Goal: Information Seeking & Learning: Check status

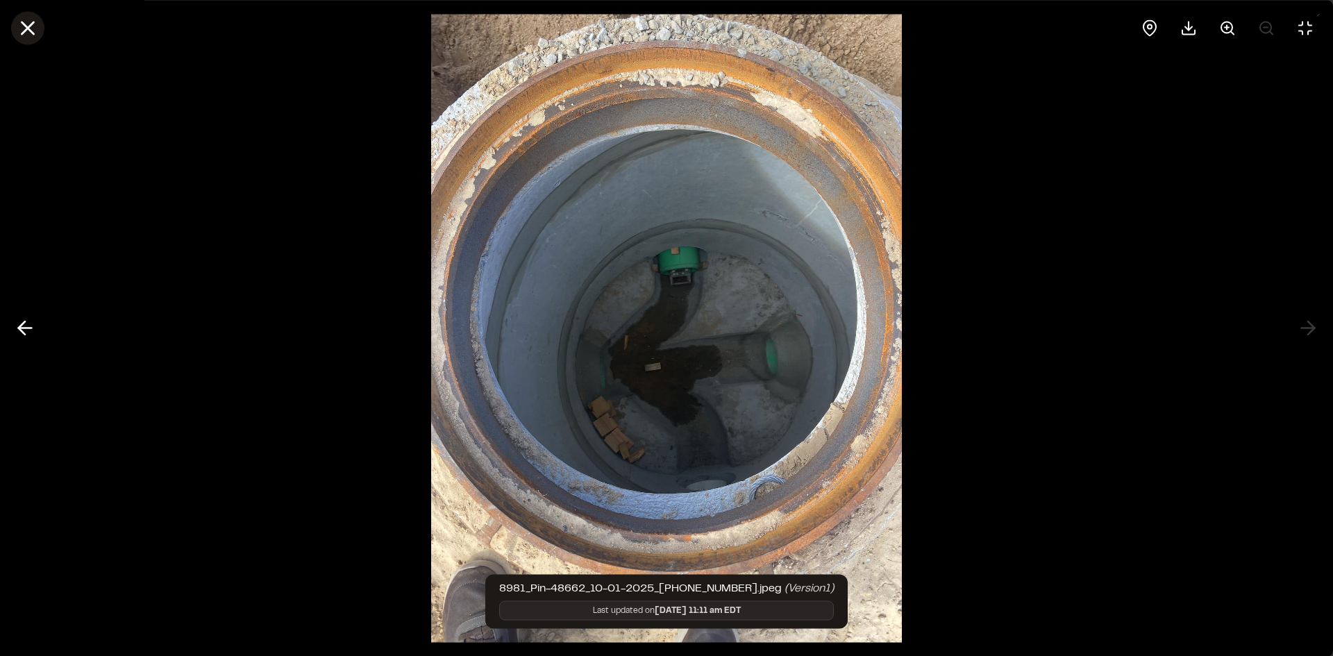
click at [30, 35] on icon at bounding box center [28, 28] width 24 height 24
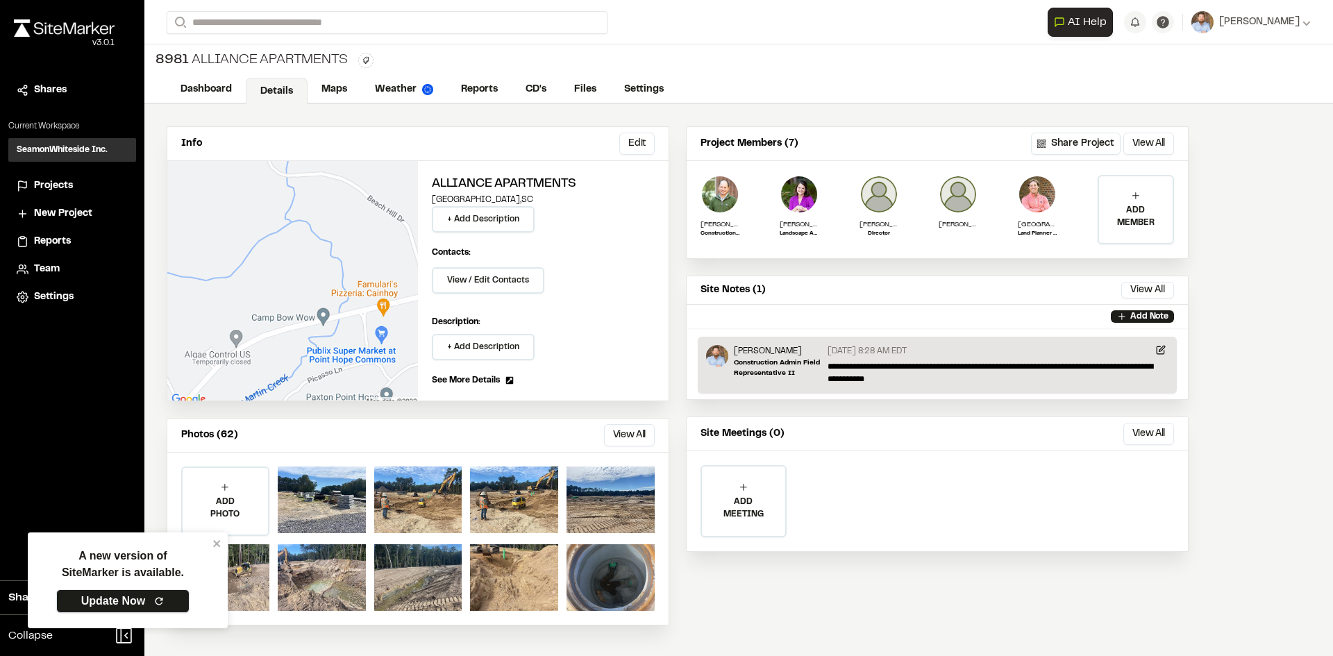
click at [124, 596] on link "Update Now" at bounding box center [122, 602] width 133 height 24
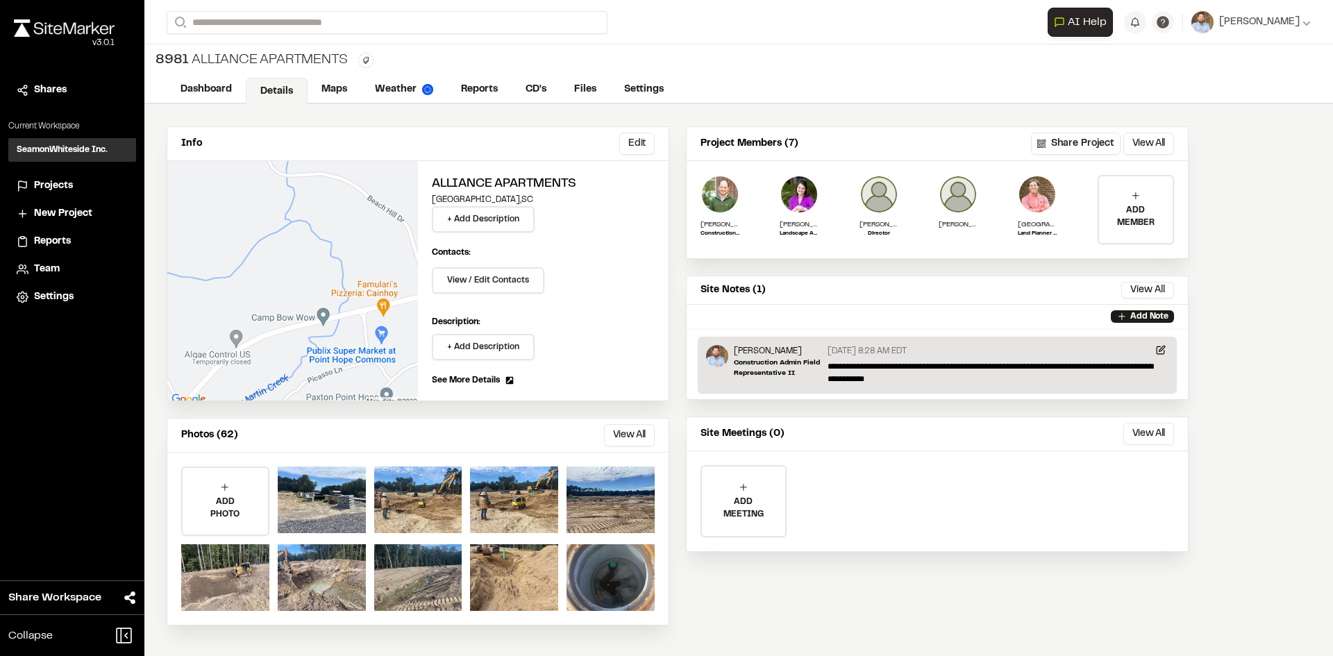
click at [62, 242] on span "Reports" at bounding box center [52, 241] width 37 height 15
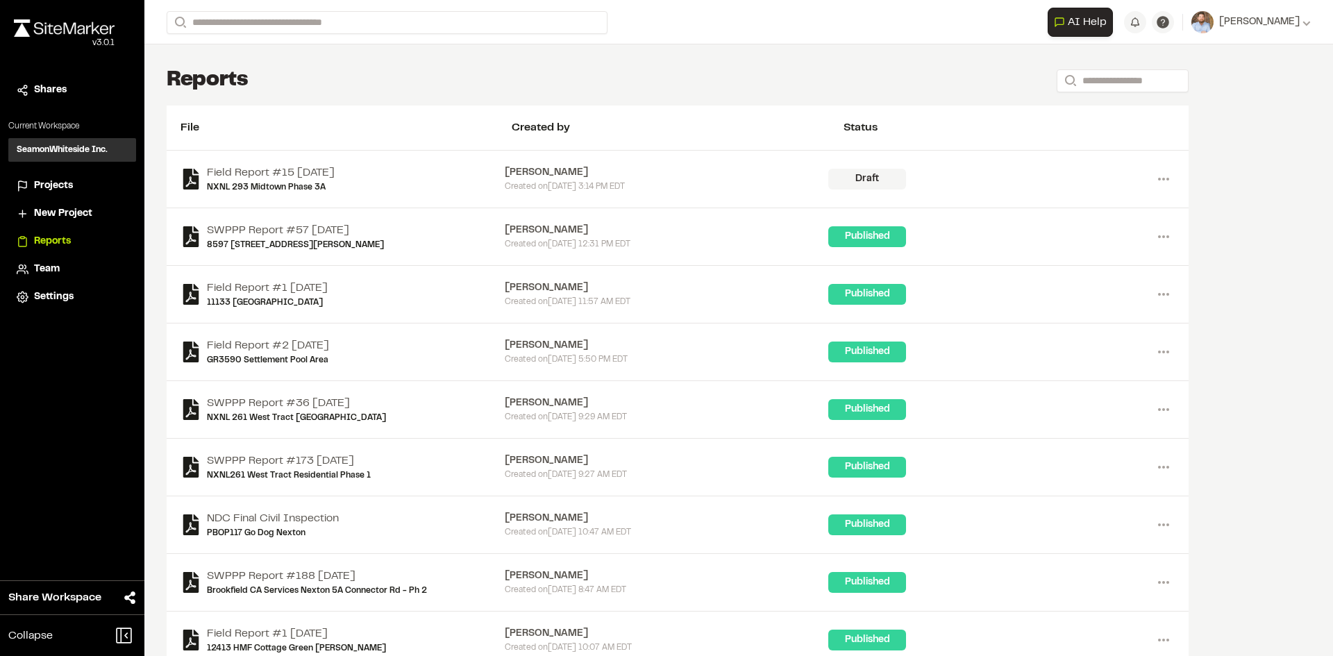
click at [64, 187] on span "Projects" at bounding box center [53, 185] width 39 height 15
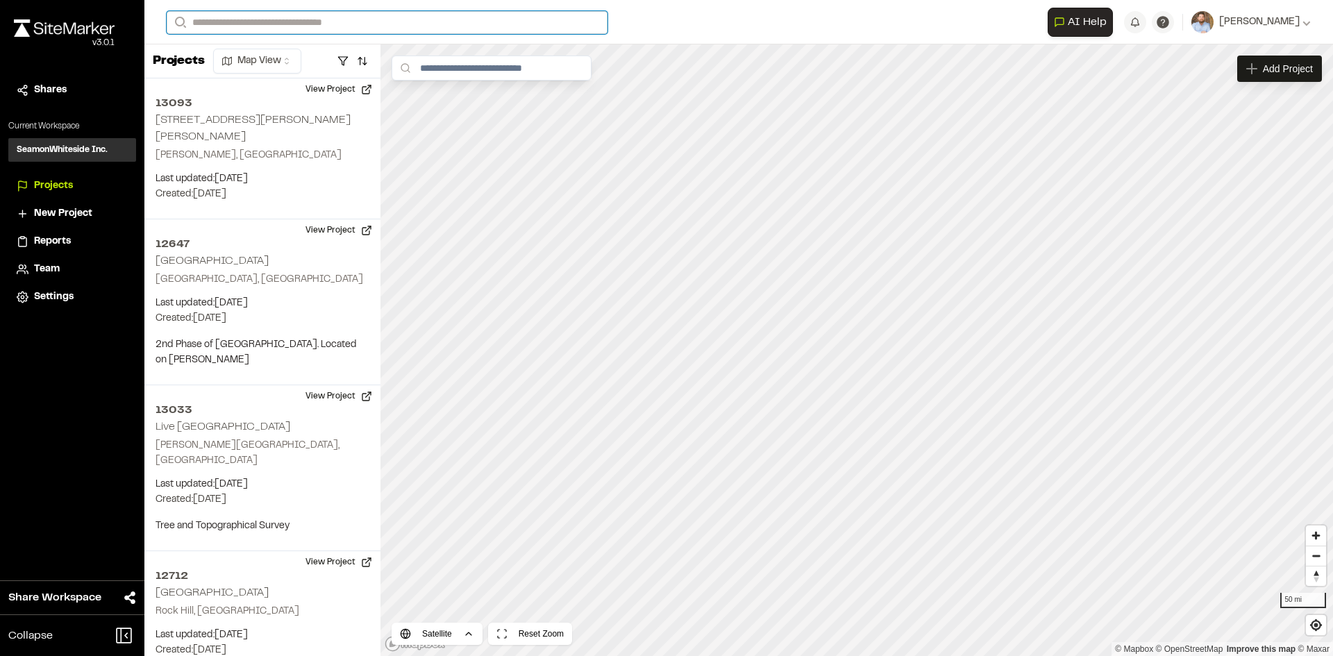
click at [228, 22] on input "Search" at bounding box center [387, 22] width 441 height 23
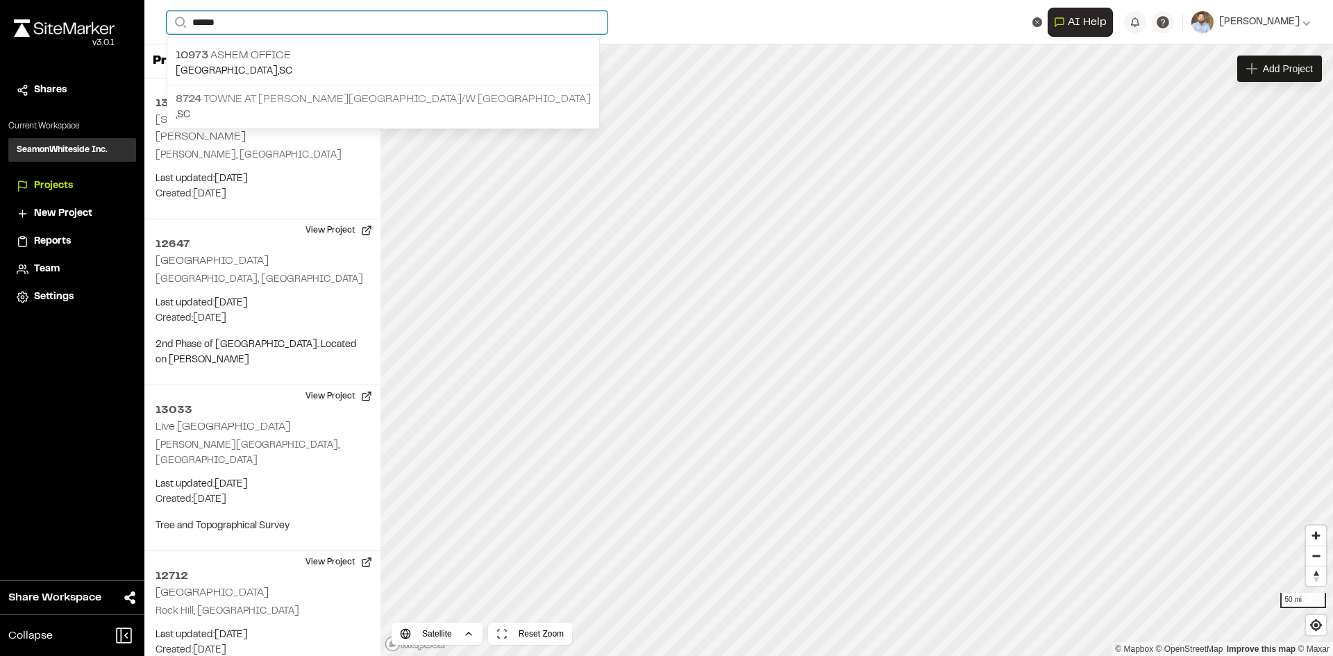
type input "*****"
click at [337, 101] on p "8724 Towne at [PERSON_NAME][GEOGRAPHIC_DATA]" at bounding box center [383, 99] width 415 height 17
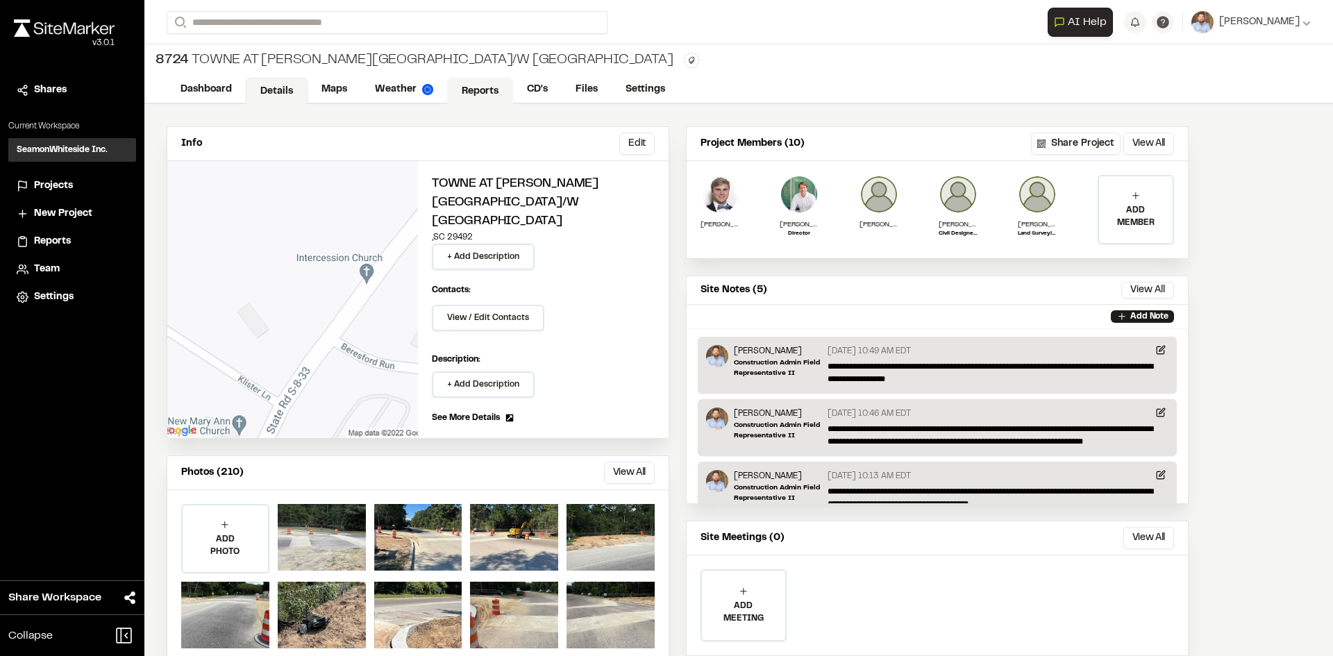
click at [494, 90] on link "Reports" at bounding box center [480, 91] width 66 height 26
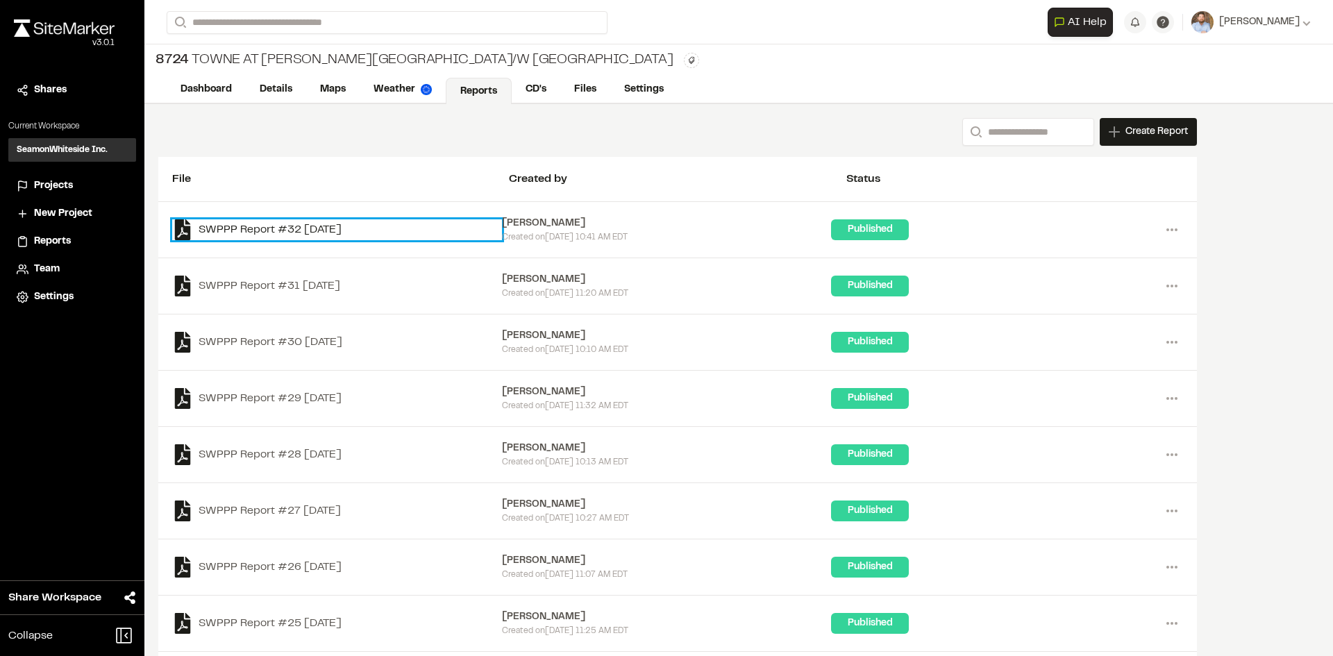
click at [348, 229] on link "SWPPP Report #32 [DATE]" at bounding box center [337, 229] width 330 height 21
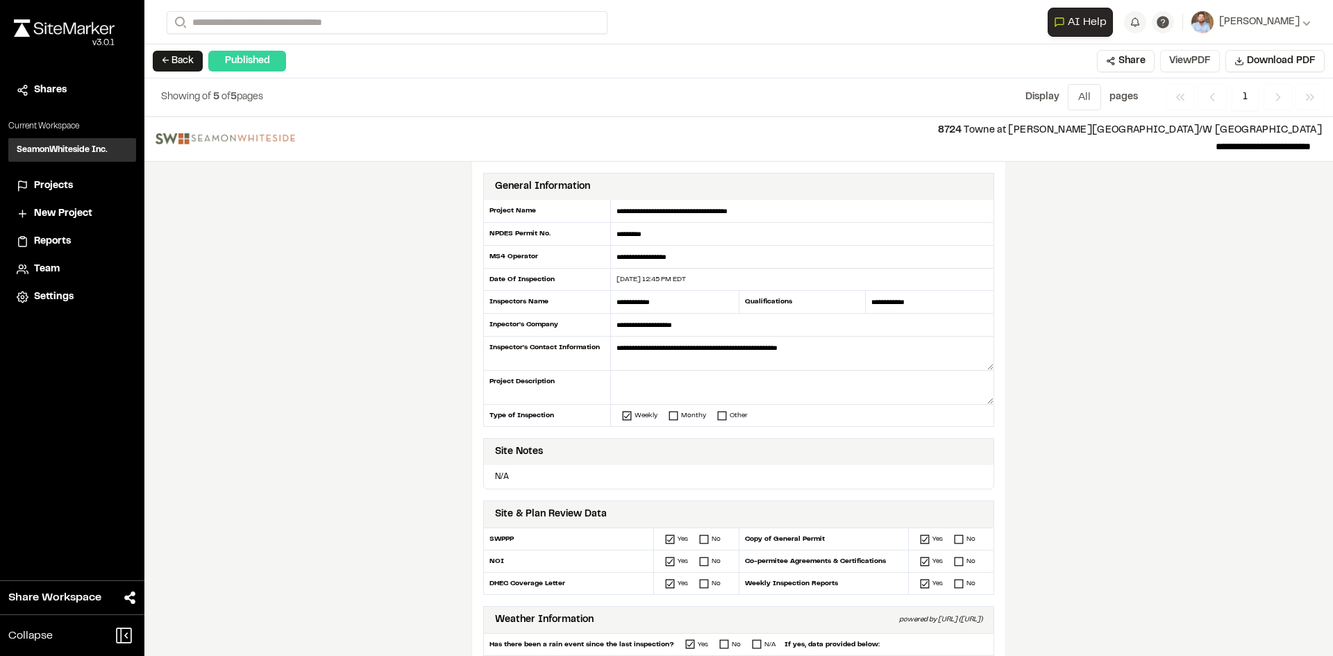
click at [1197, 68] on button "View PDF" at bounding box center [1190, 61] width 60 height 22
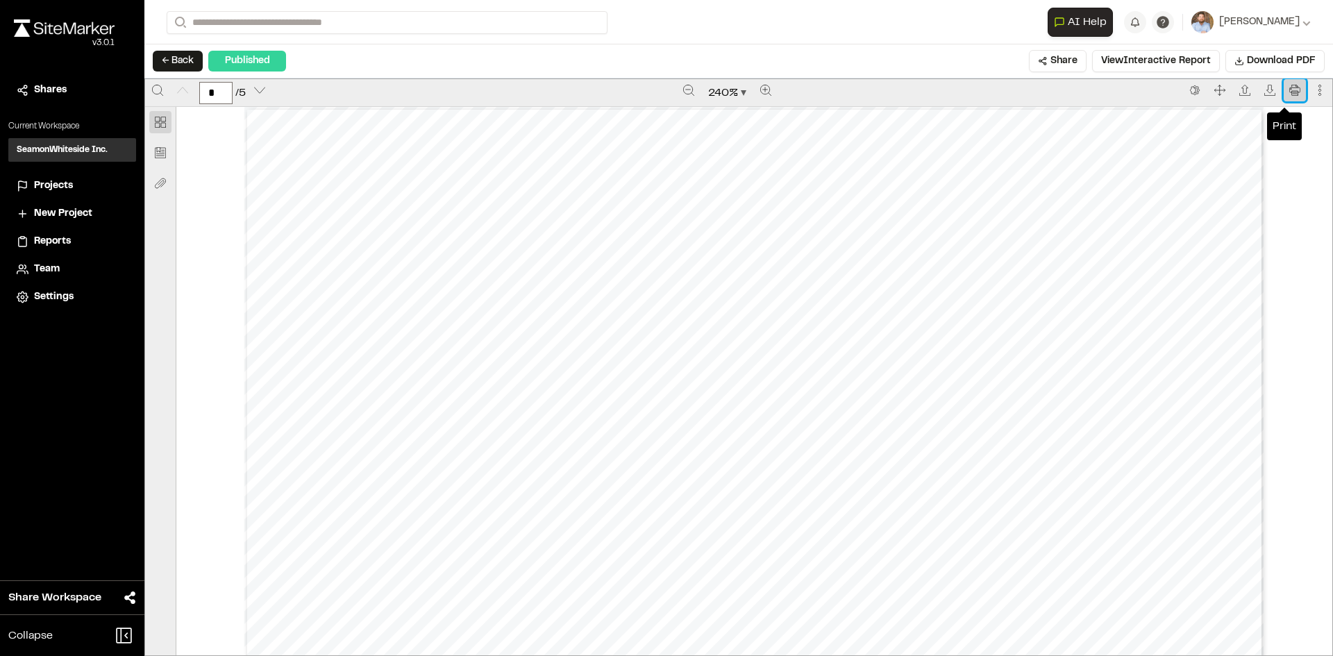
click at [1289, 94] on icon "Print" at bounding box center [1294, 90] width 11 height 11
click at [65, 187] on span "Projects" at bounding box center [53, 185] width 39 height 15
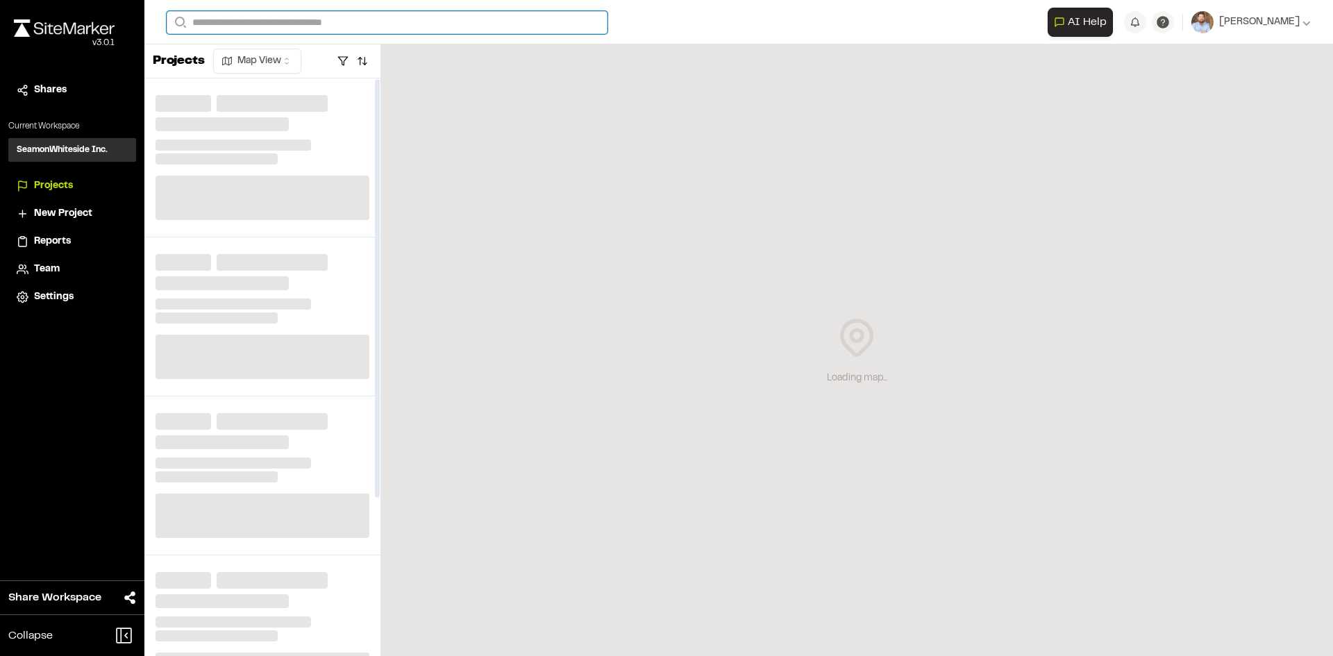
click at [374, 20] on input "Search" at bounding box center [387, 22] width 441 height 23
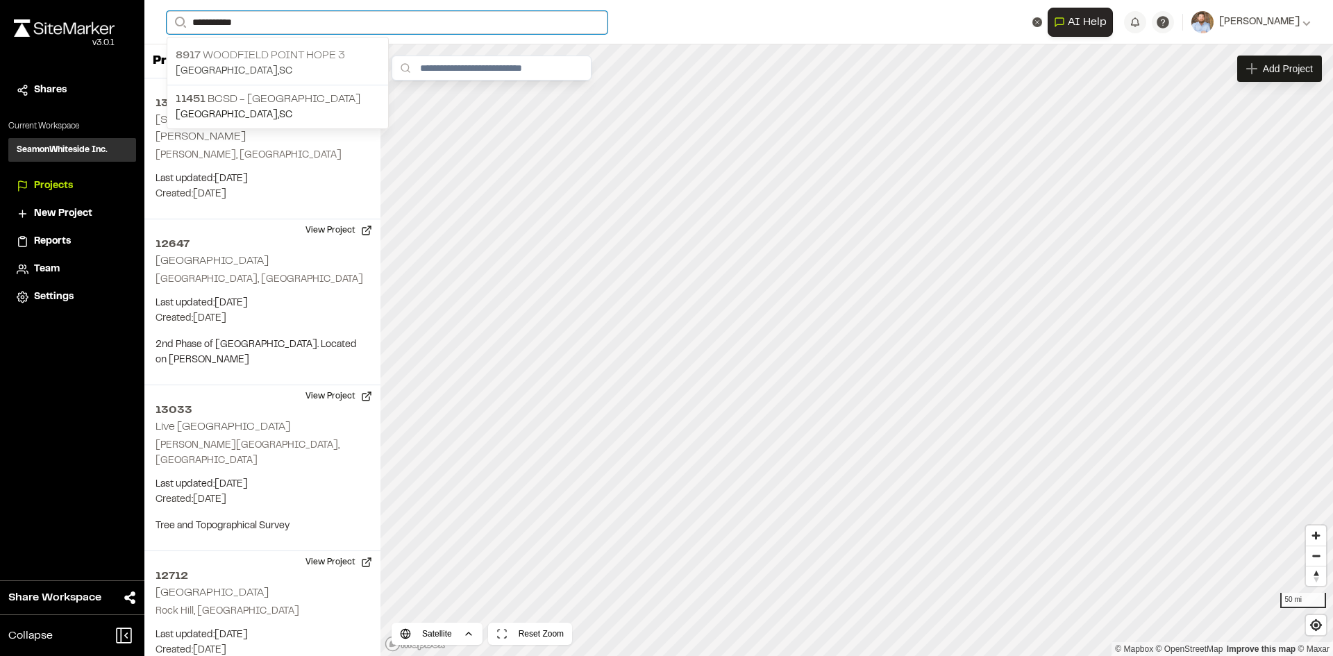
type input "**********"
click at [271, 66] on p "[GEOGRAPHIC_DATA] , [GEOGRAPHIC_DATA]" at bounding box center [278, 71] width 204 height 15
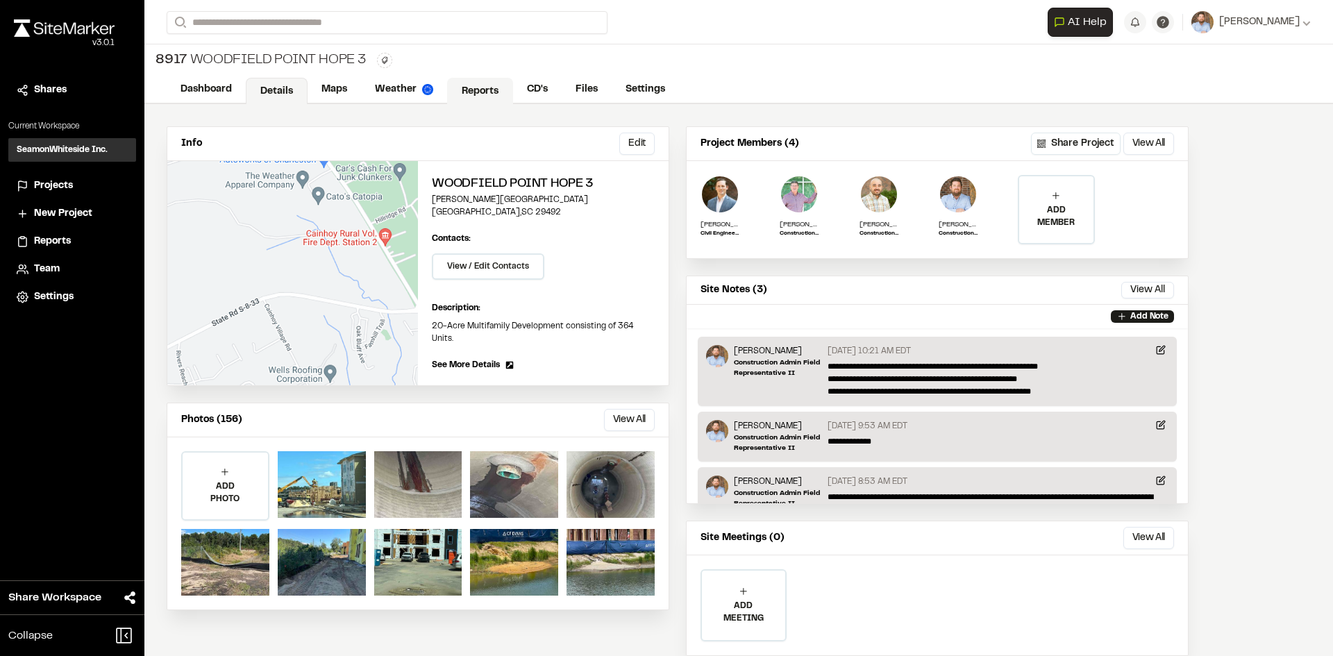
click at [473, 85] on link "Reports" at bounding box center [480, 91] width 66 height 26
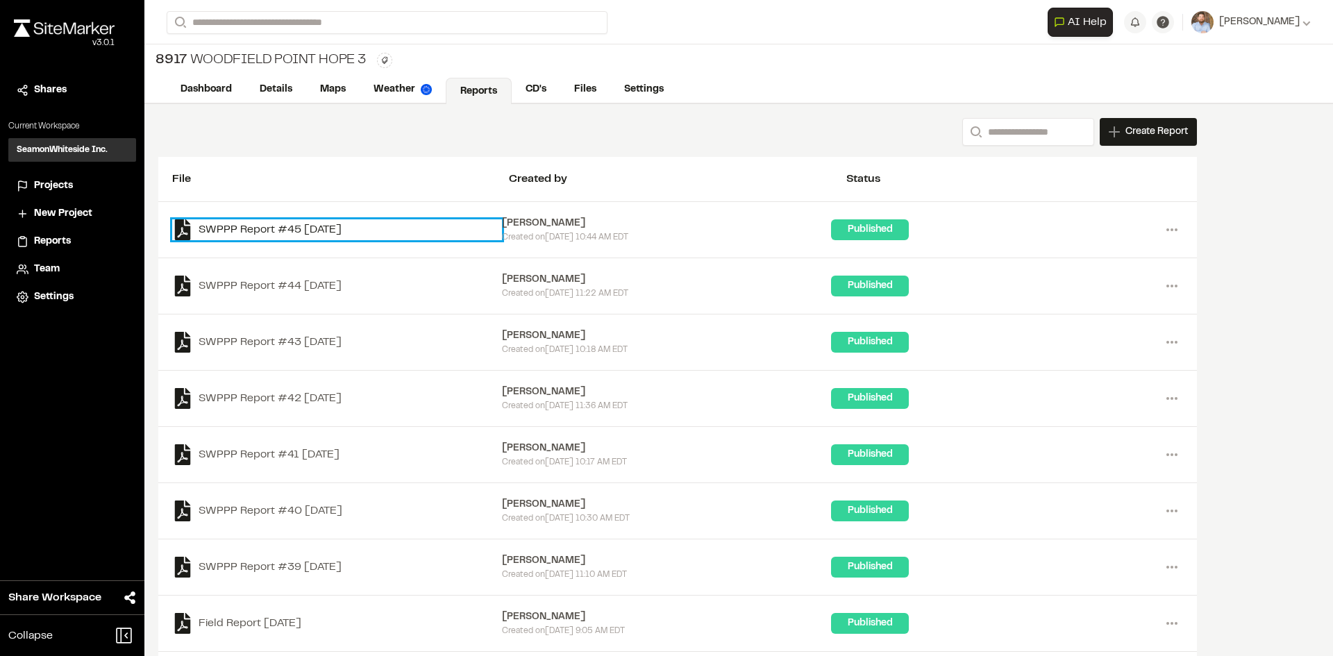
click at [340, 230] on link "SWPPP Report #45 [DATE]" at bounding box center [337, 229] width 330 height 21
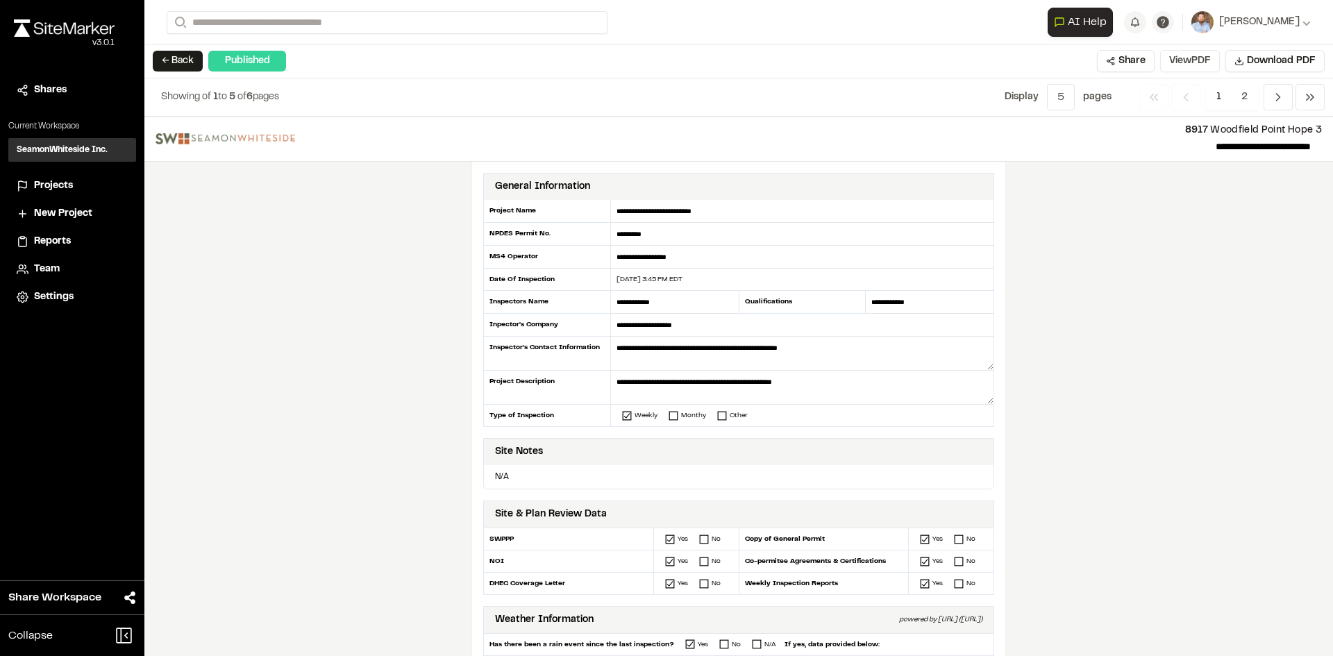
click at [1179, 67] on button "View PDF" at bounding box center [1190, 61] width 60 height 22
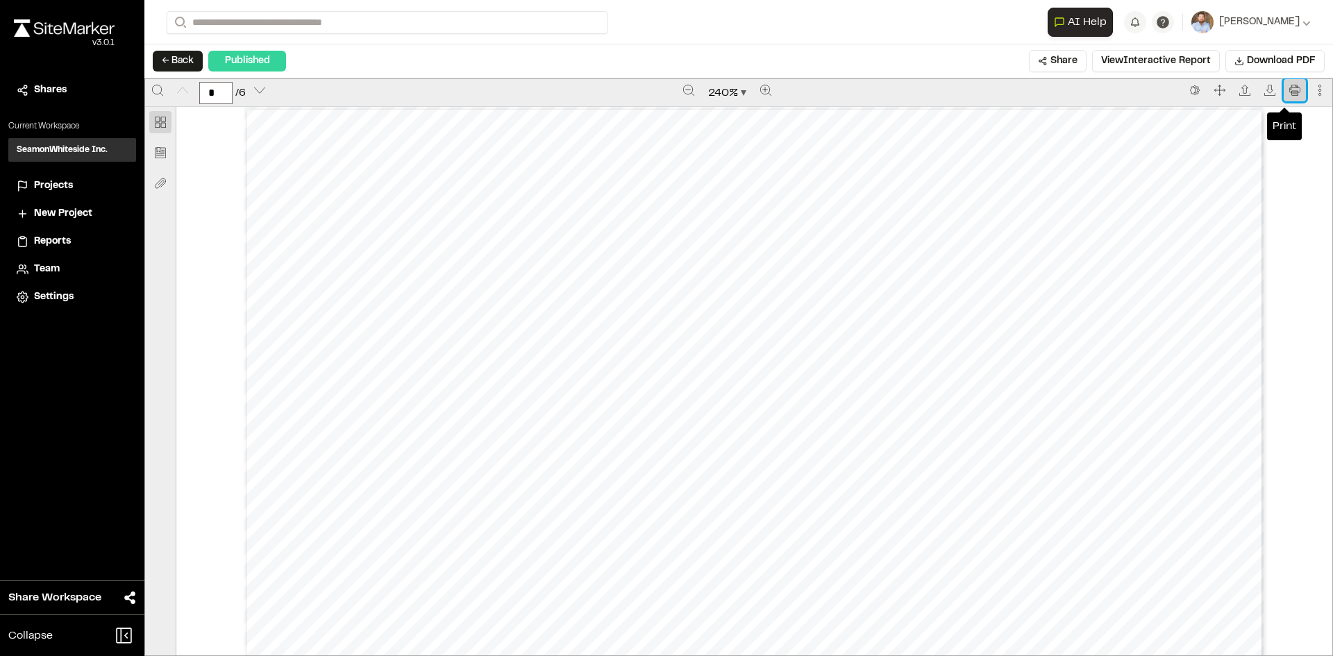
click at [1290, 87] on button "Print" at bounding box center [1295, 90] width 22 height 22
click at [66, 183] on span "Projects" at bounding box center [53, 185] width 39 height 15
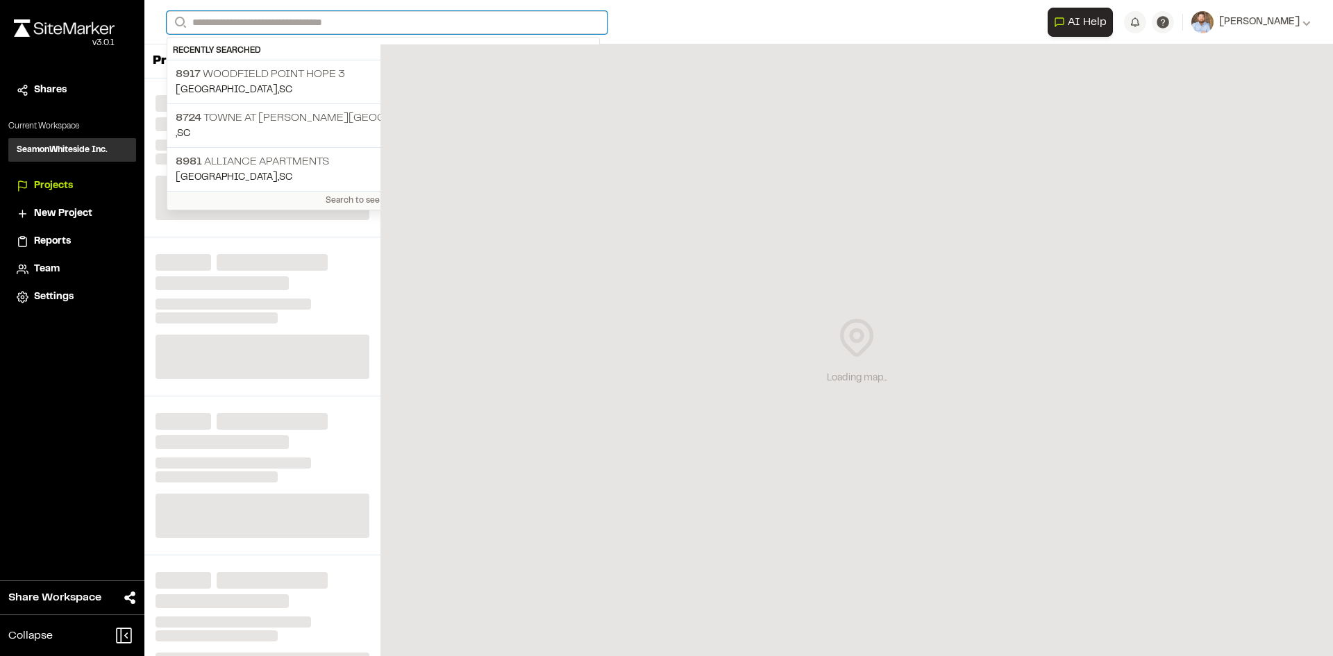
click at [224, 22] on input "Search" at bounding box center [387, 22] width 441 height 23
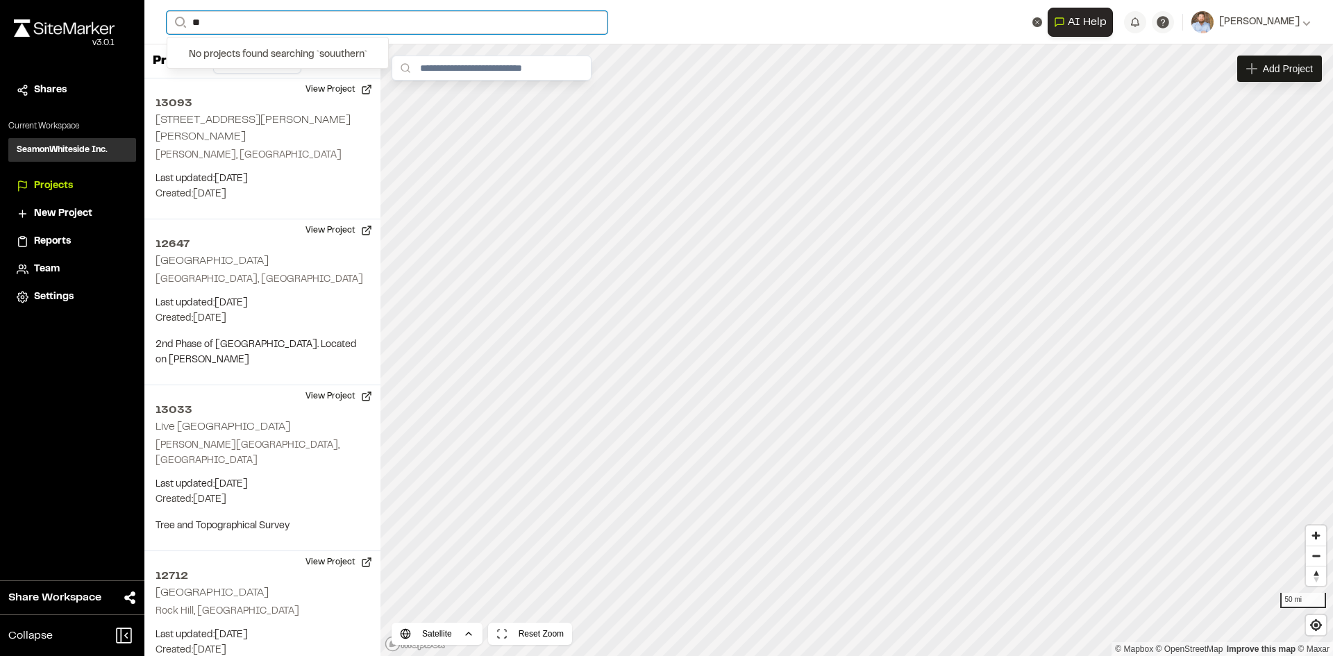
type input "*"
click at [248, 24] on input "****" at bounding box center [387, 22] width 441 height 23
type input "*"
type input "**********"
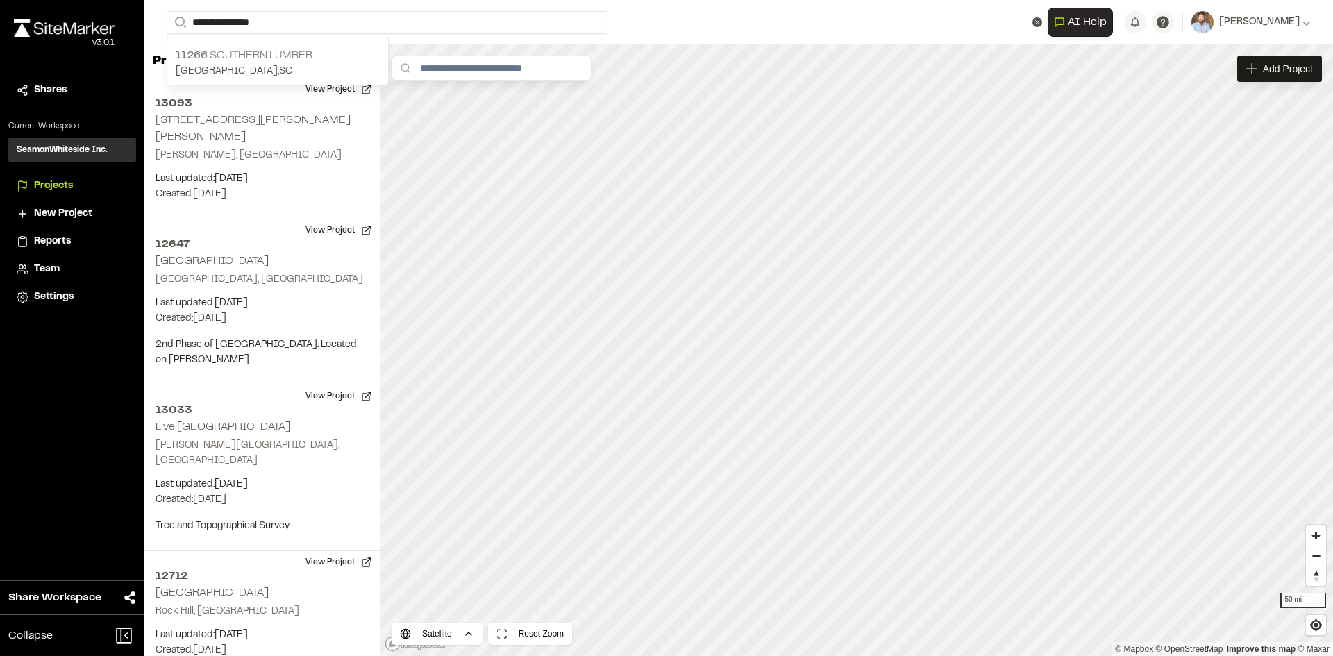
click at [275, 56] on p "11266 Southern Lumber" at bounding box center [278, 55] width 204 height 17
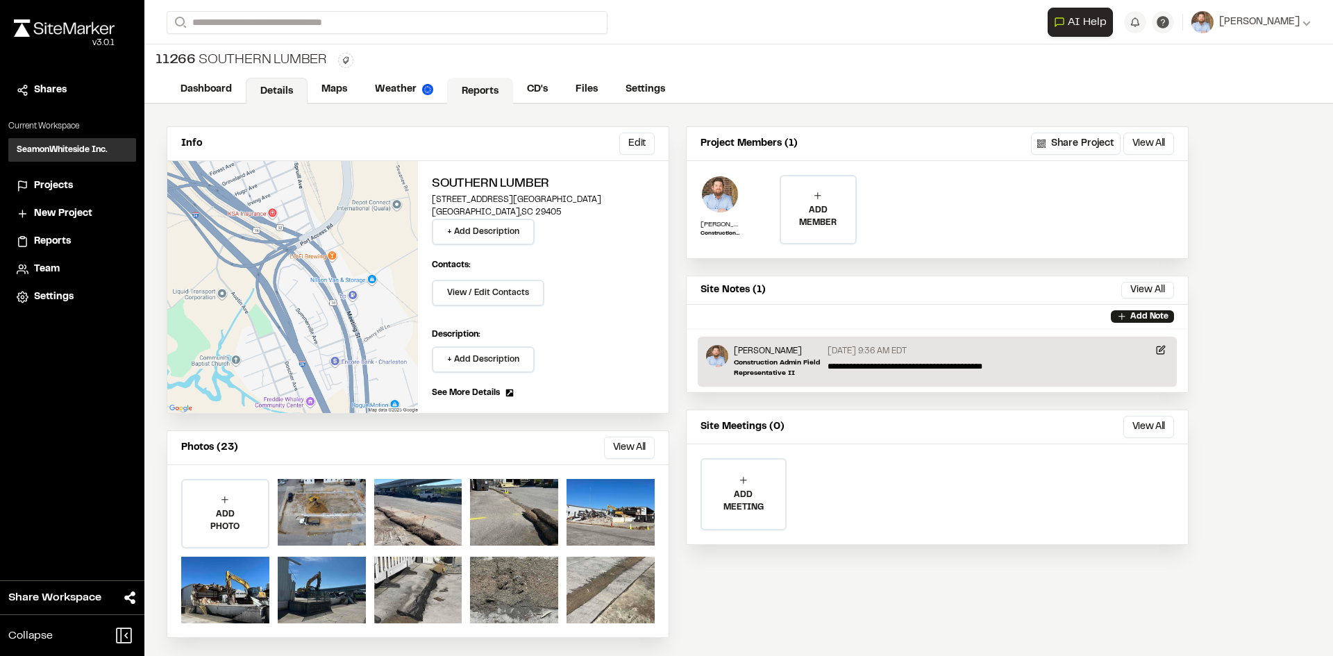
click at [478, 88] on link "Reports" at bounding box center [480, 91] width 66 height 26
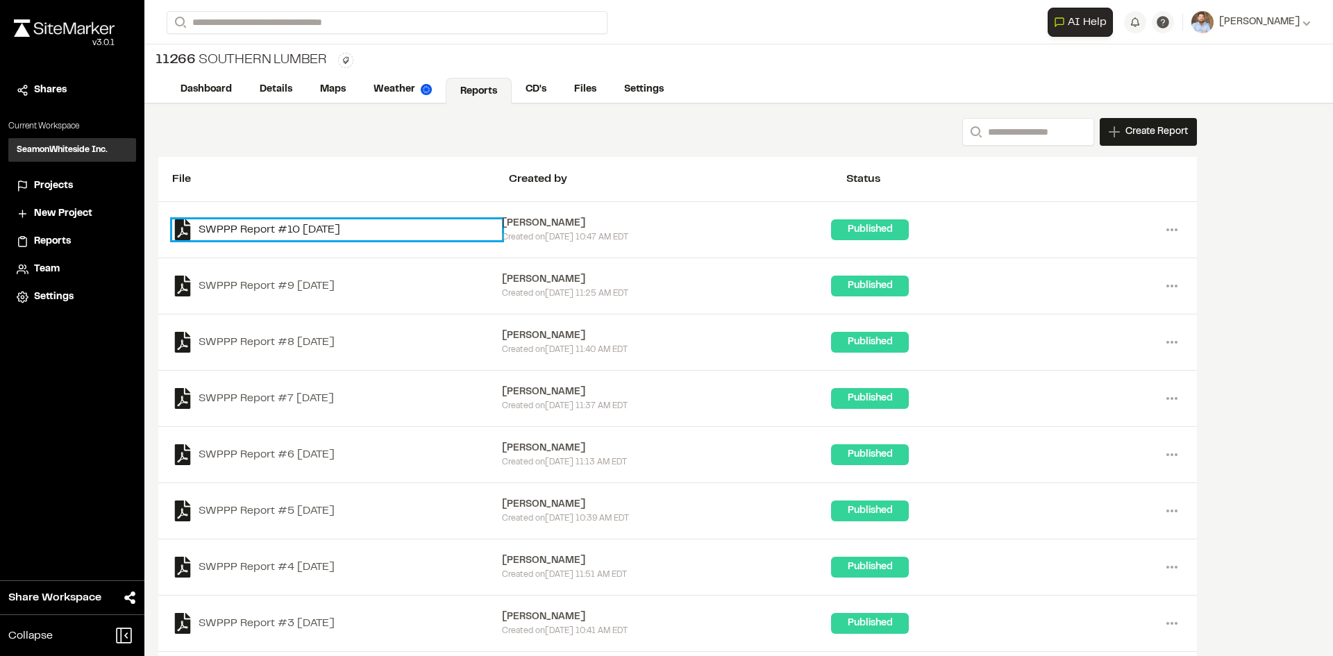
click at [344, 232] on link "SWPPP Report #10 [DATE]" at bounding box center [337, 229] width 330 height 21
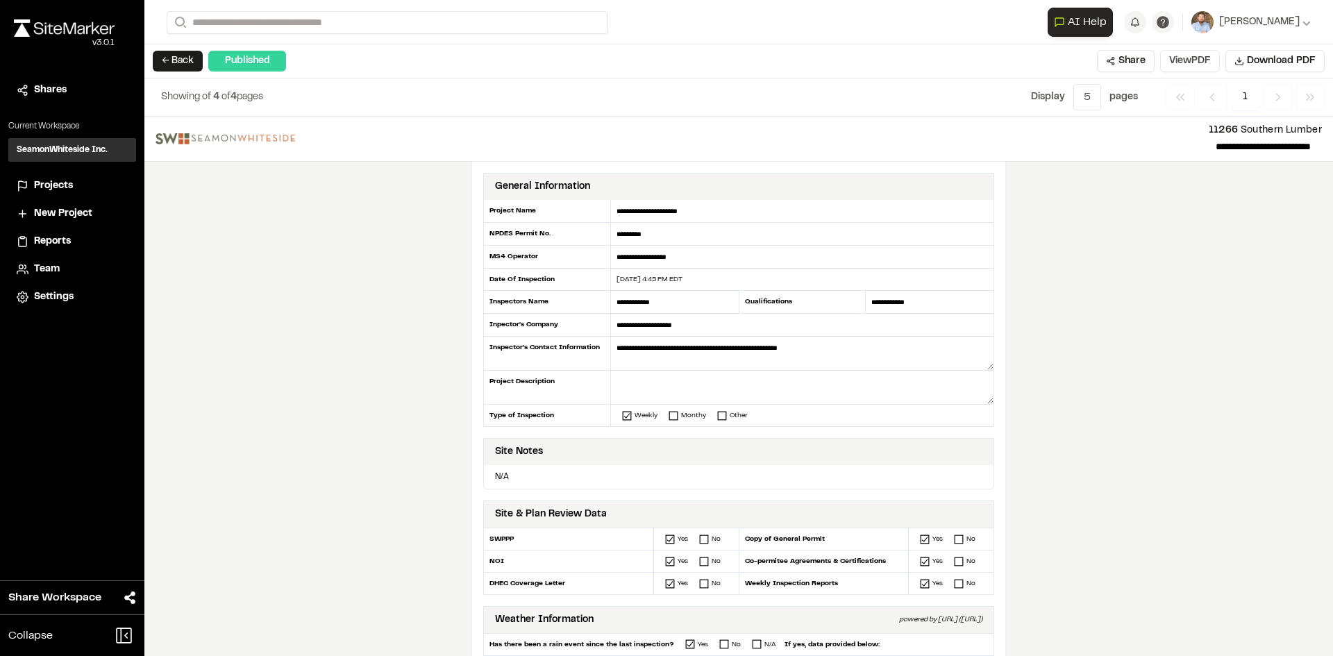
click at [1196, 62] on button "View PDF" at bounding box center [1190, 61] width 60 height 22
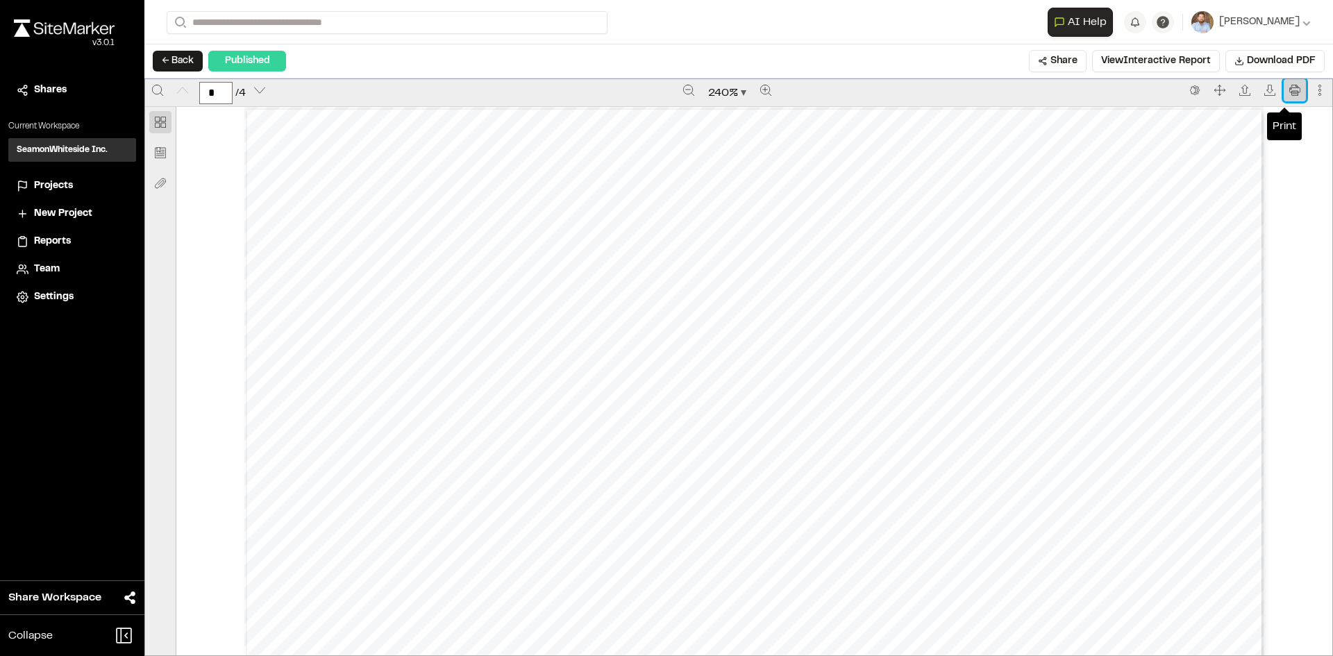
click at [1289, 87] on icon "Print" at bounding box center [1294, 90] width 11 height 11
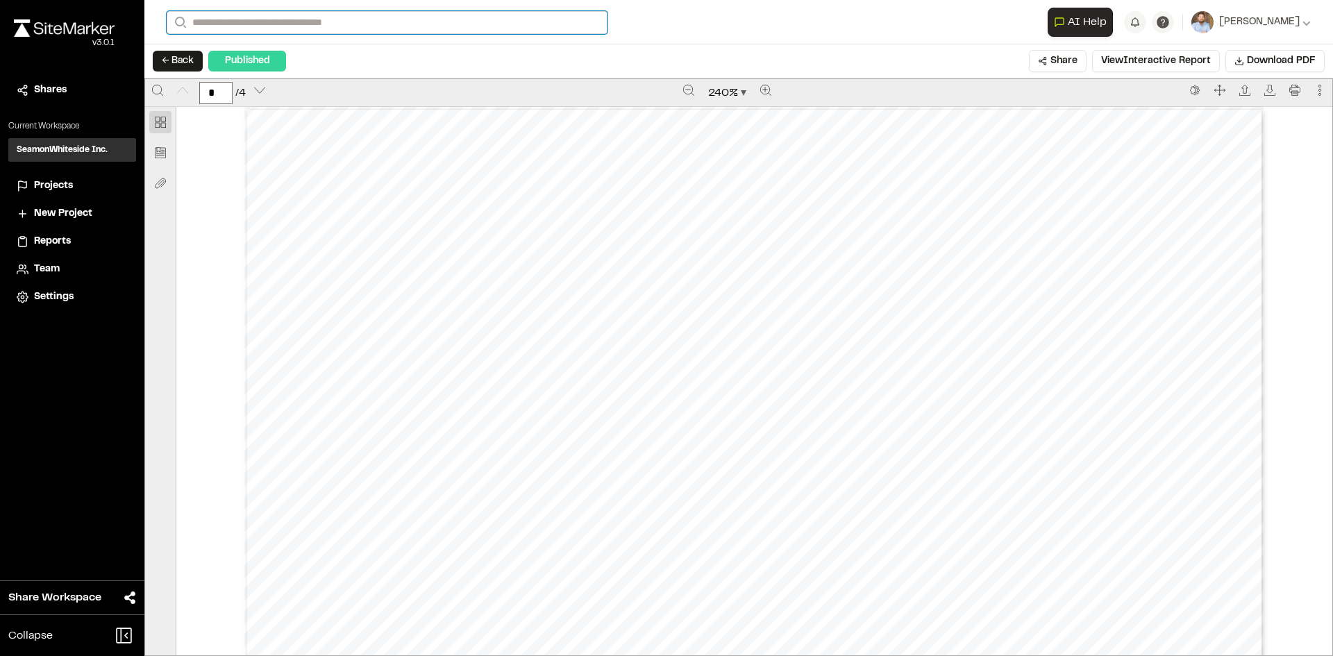
click at [227, 17] on input "Search" at bounding box center [387, 22] width 441 height 23
type input "***"
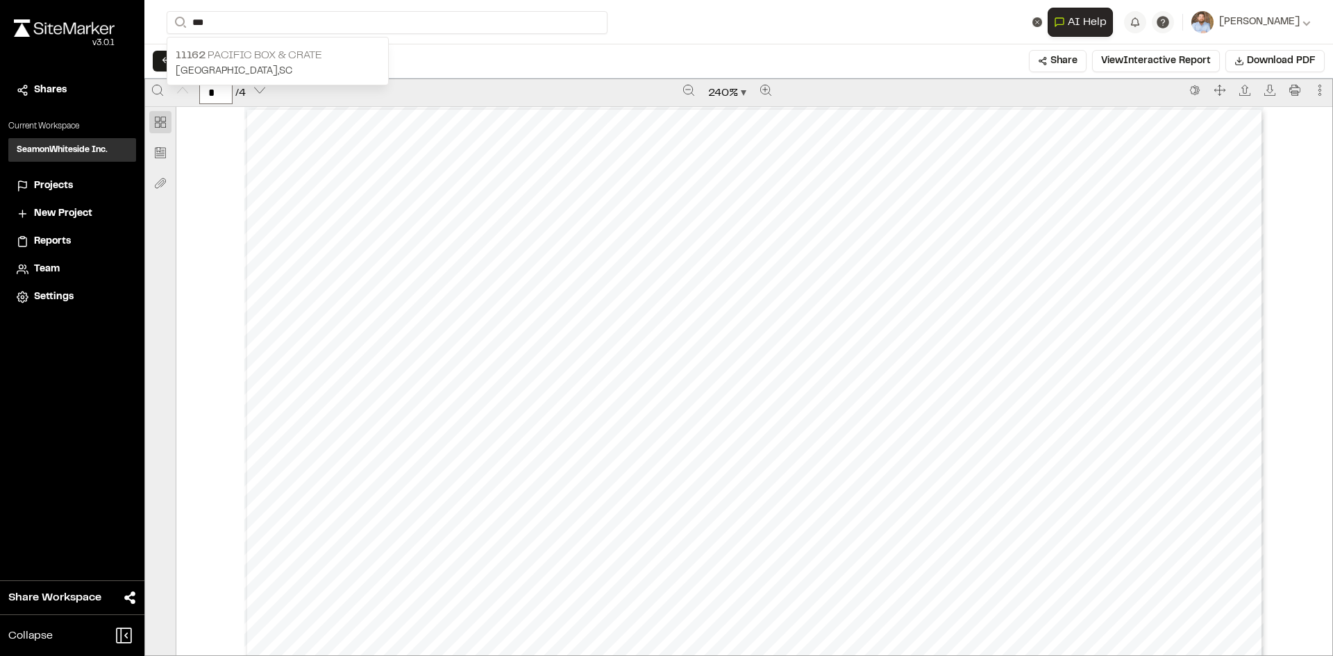
click at [253, 65] on p "[GEOGRAPHIC_DATA] , [GEOGRAPHIC_DATA]" at bounding box center [278, 71] width 204 height 15
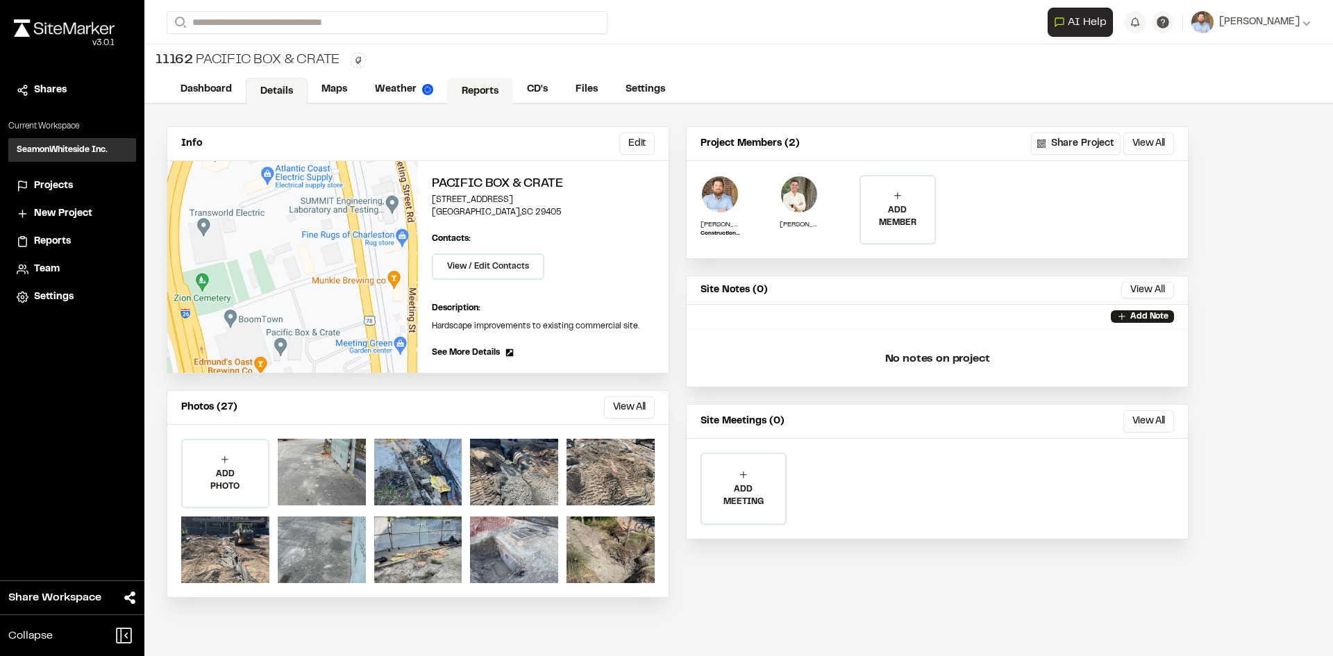
click at [488, 85] on link "Reports" at bounding box center [480, 91] width 66 height 26
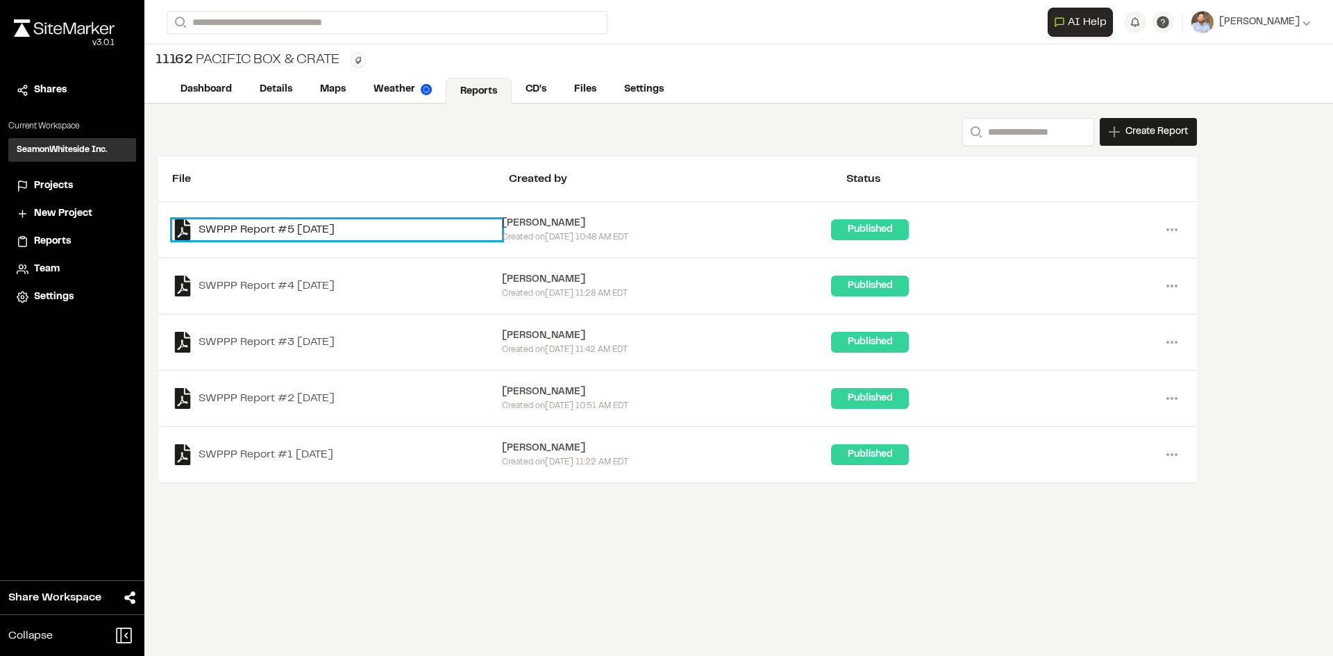
click at [346, 227] on link "SWPPP Report #5 [DATE]" at bounding box center [337, 229] width 330 height 21
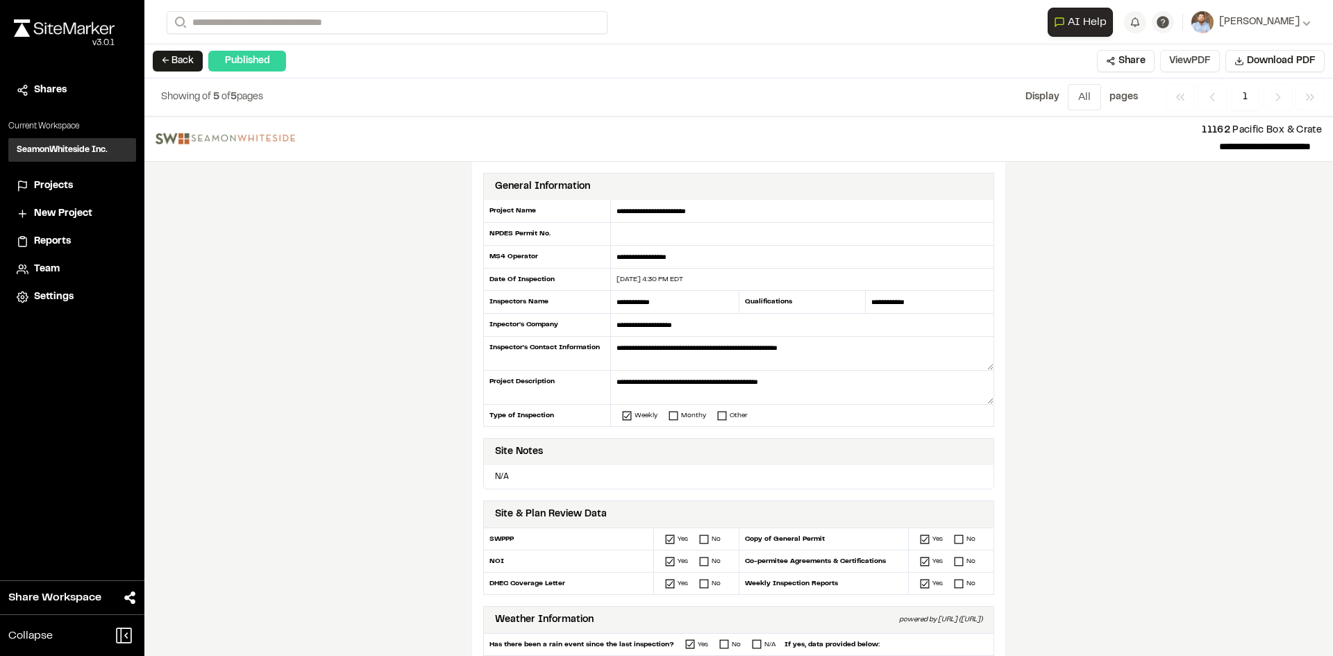
click at [1199, 61] on button "View PDF" at bounding box center [1190, 61] width 60 height 22
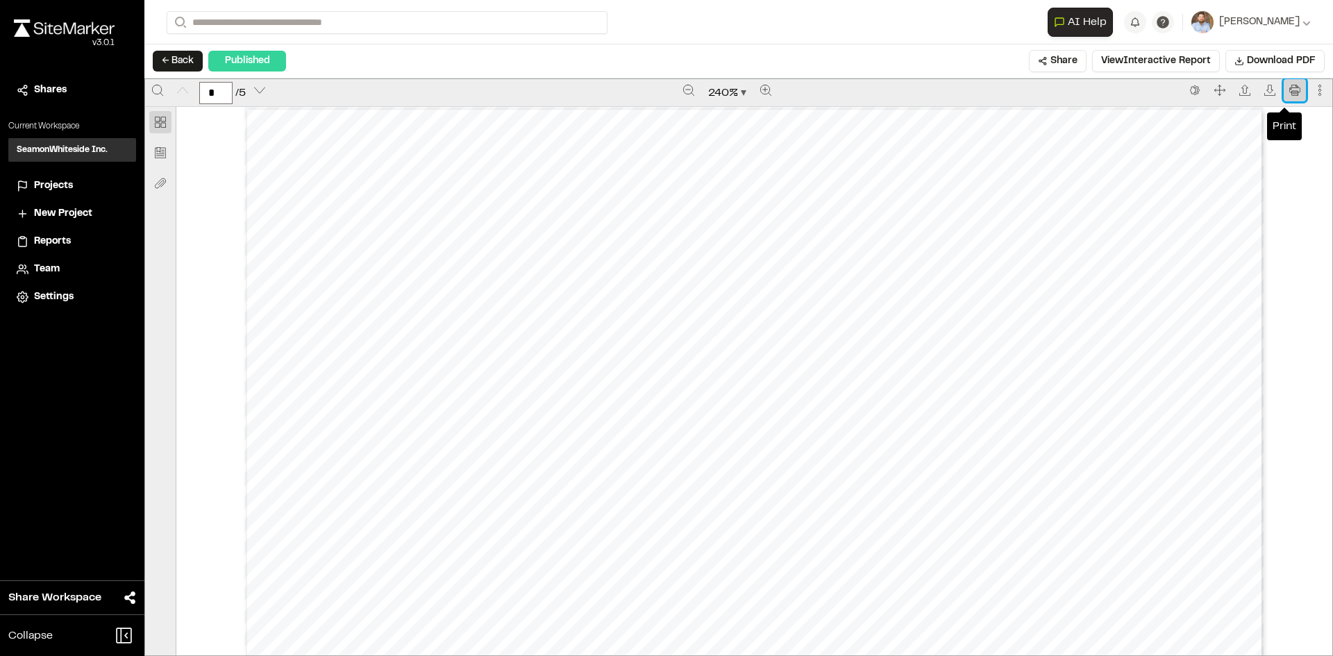
click at [1289, 83] on button "Print" at bounding box center [1295, 90] width 22 height 22
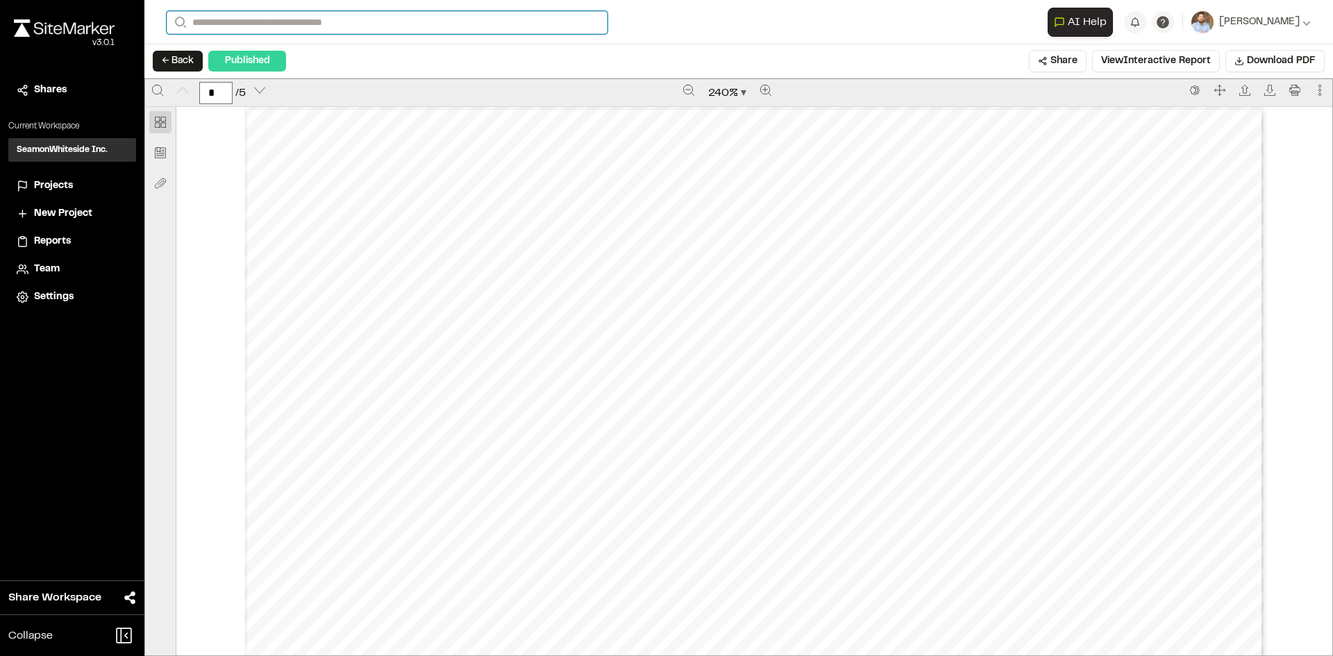
click at [231, 22] on input "Search" at bounding box center [387, 22] width 441 height 23
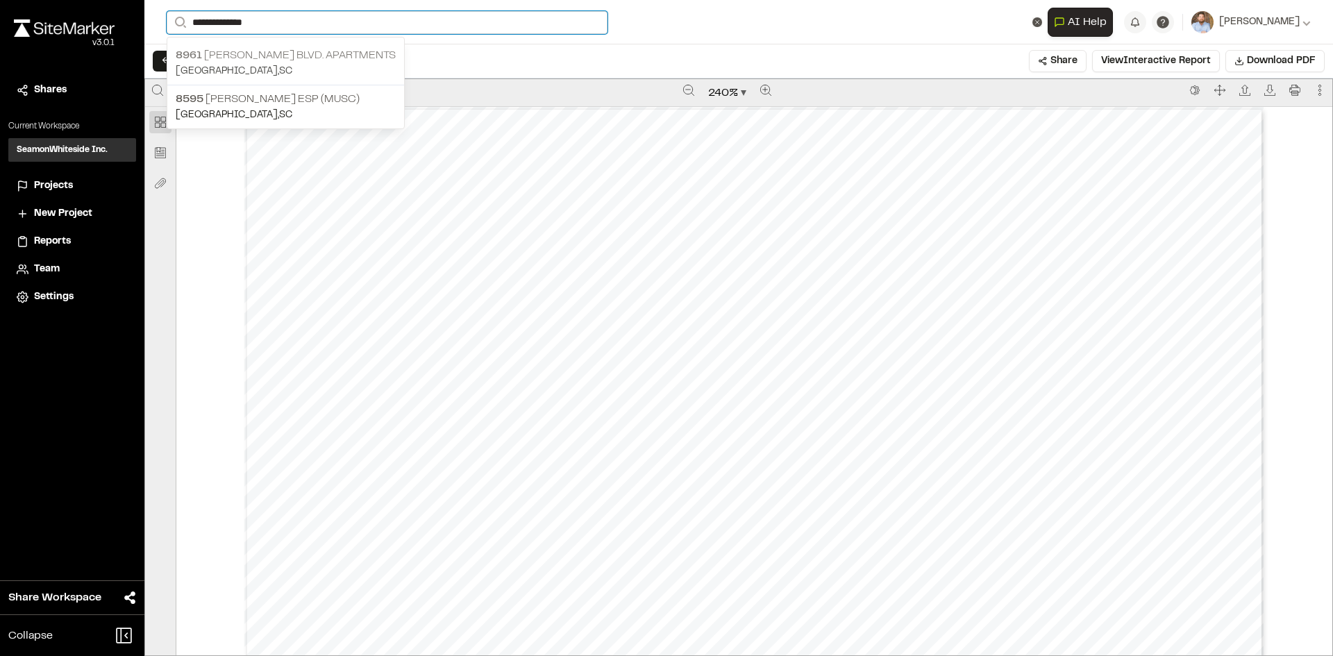
type input "**********"
click at [307, 62] on p "[STREET_ADDRESS][PERSON_NAME] Apartments" at bounding box center [286, 55] width 220 height 17
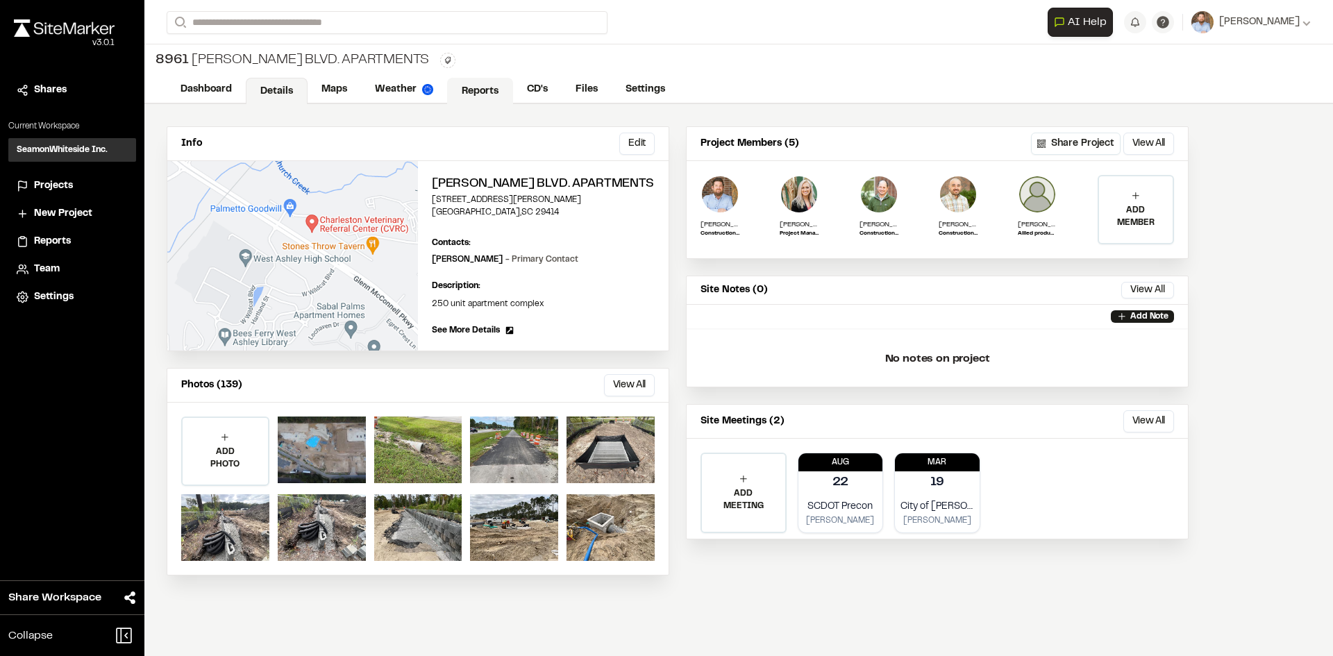
click at [482, 89] on link "Reports" at bounding box center [480, 91] width 66 height 26
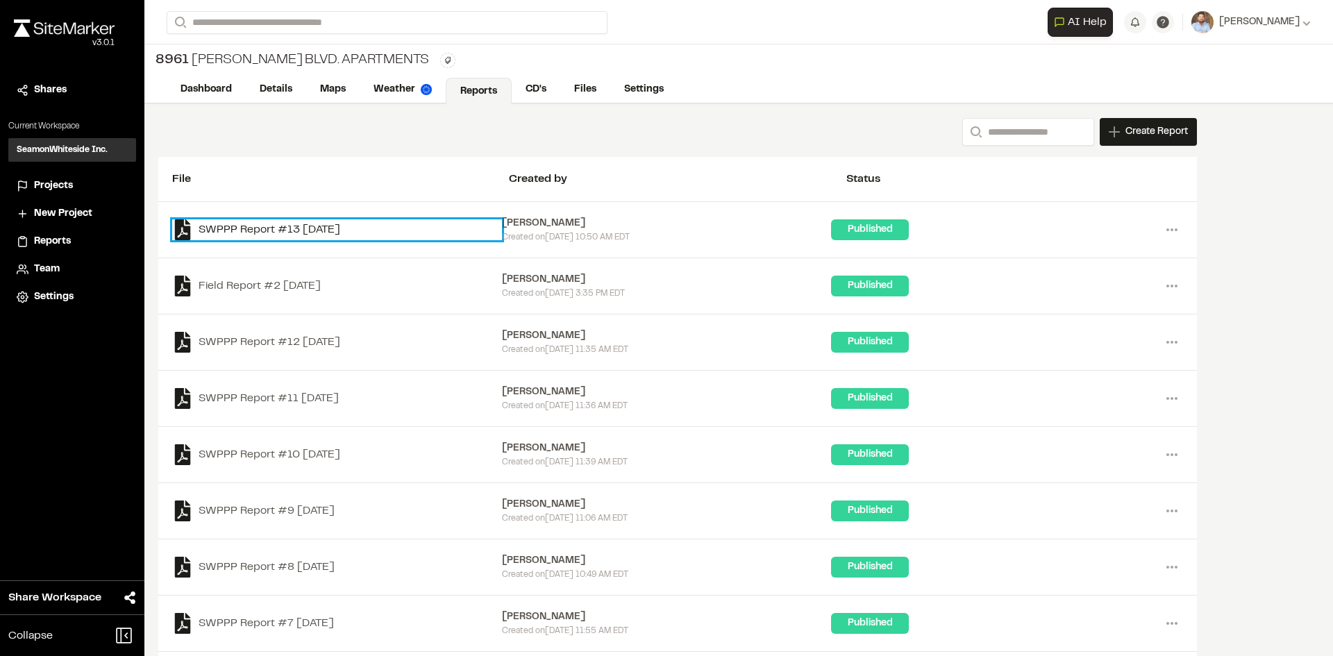
click at [339, 233] on link "SWPPP Report #13 [DATE]" at bounding box center [337, 229] width 330 height 21
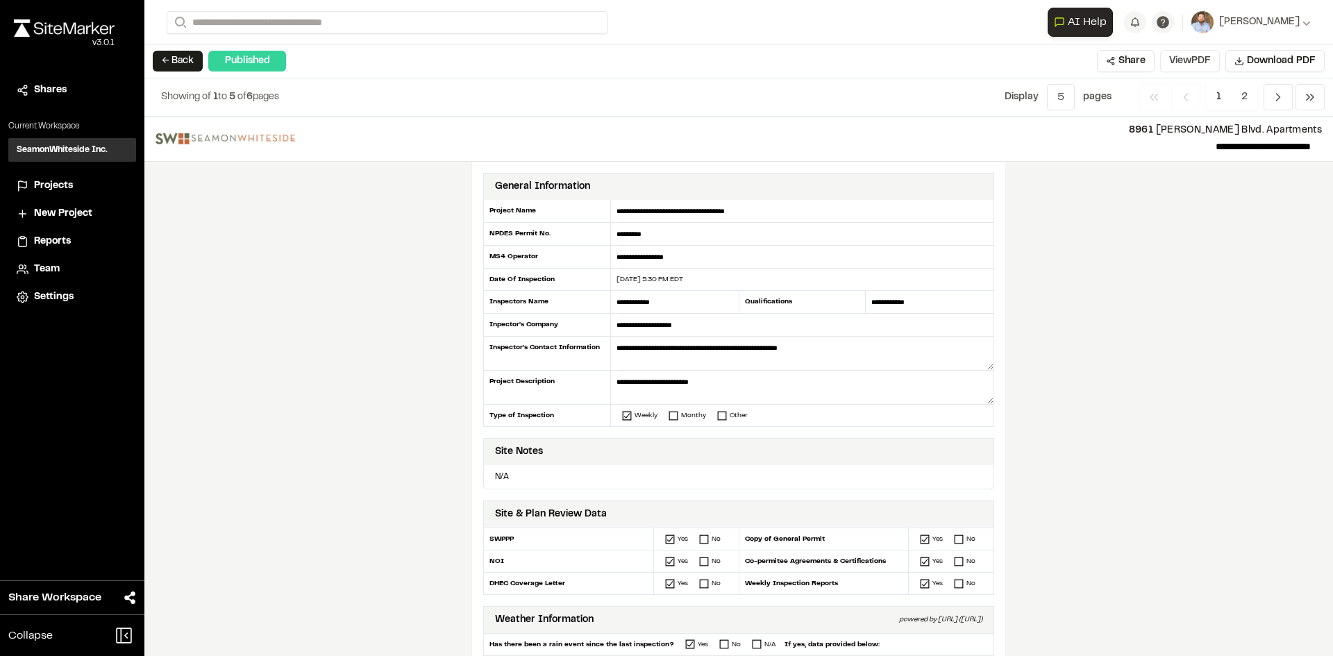
click at [1196, 62] on button "View PDF" at bounding box center [1190, 61] width 60 height 22
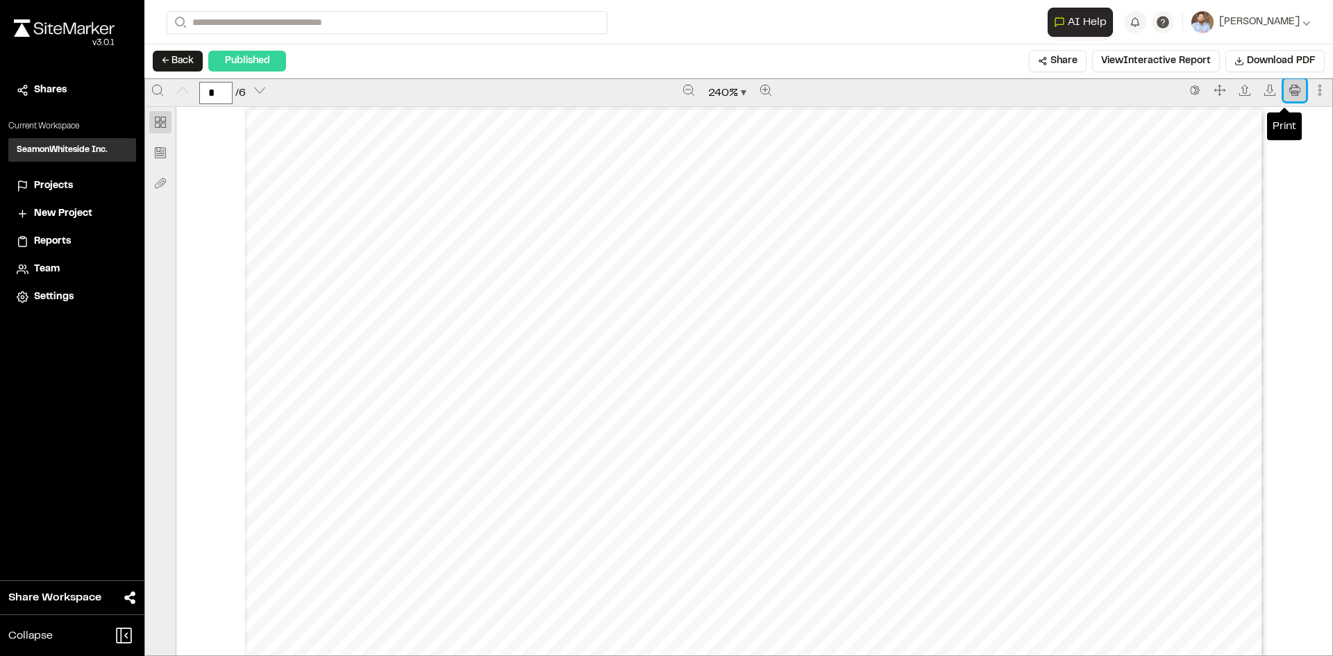
click at [1291, 89] on button "Print" at bounding box center [1295, 90] width 22 height 22
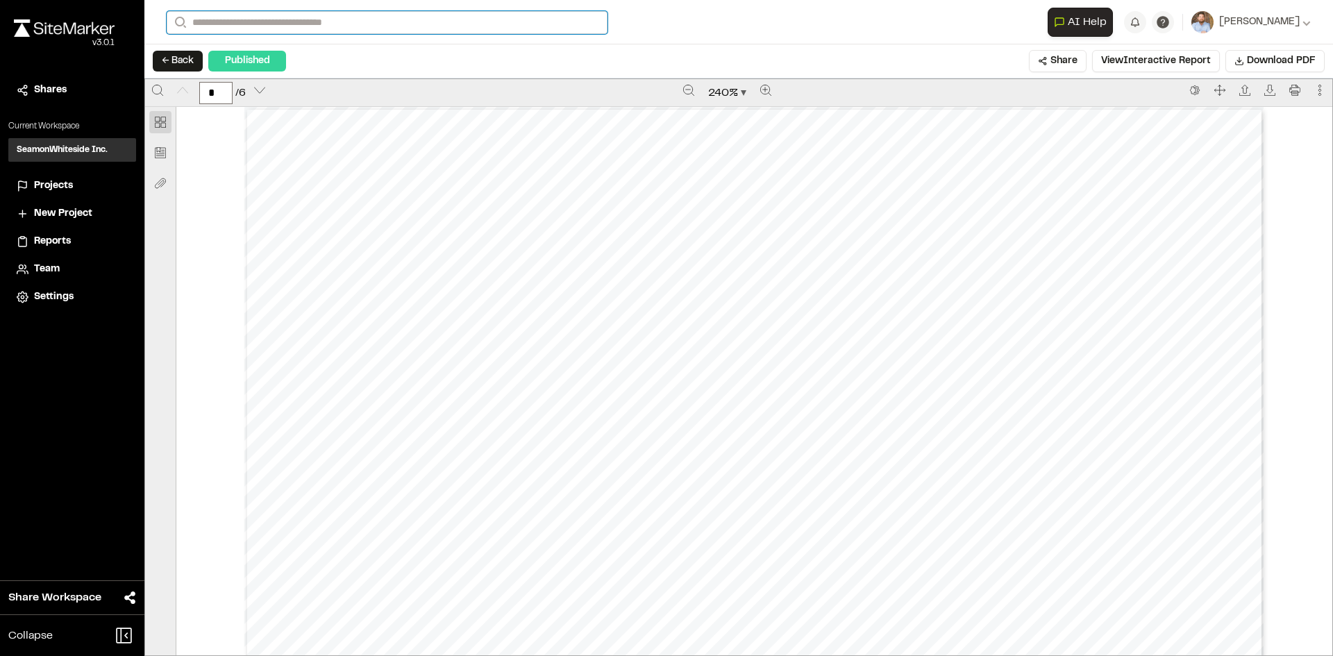
click at [282, 18] on input "Search" at bounding box center [387, 22] width 441 height 23
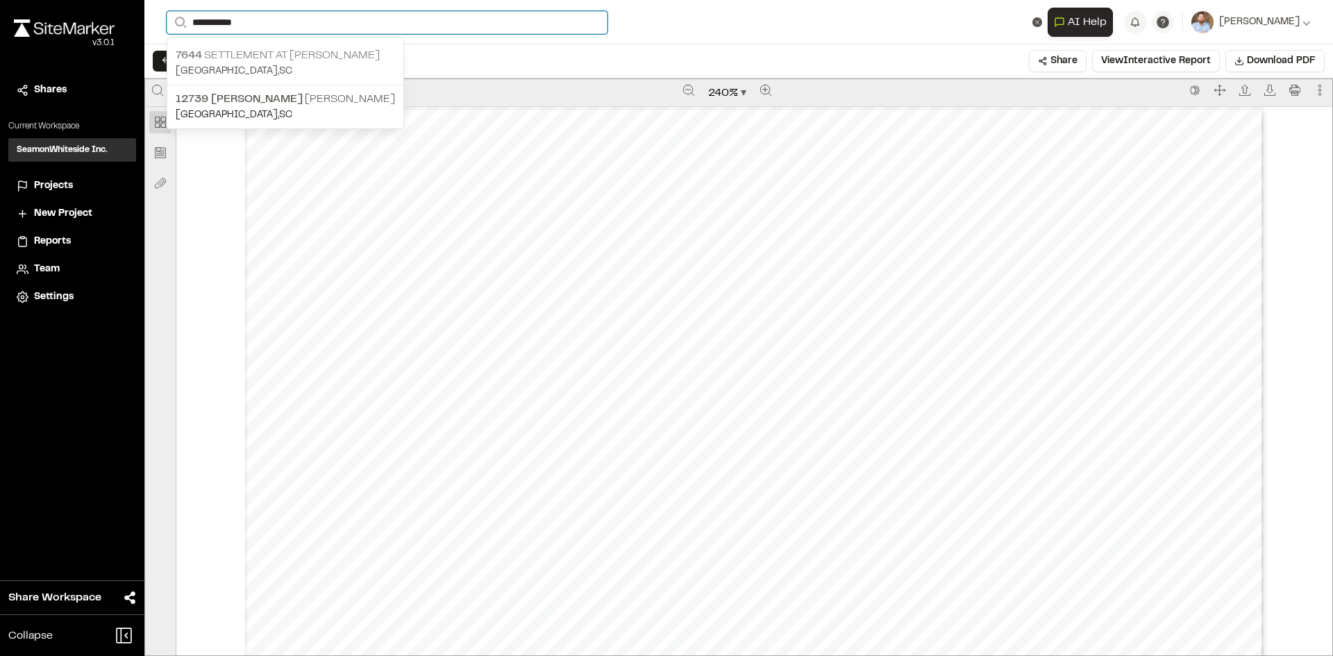
type input "**********"
click at [283, 58] on p "7644 Settlement at [PERSON_NAME]" at bounding box center [285, 55] width 219 height 17
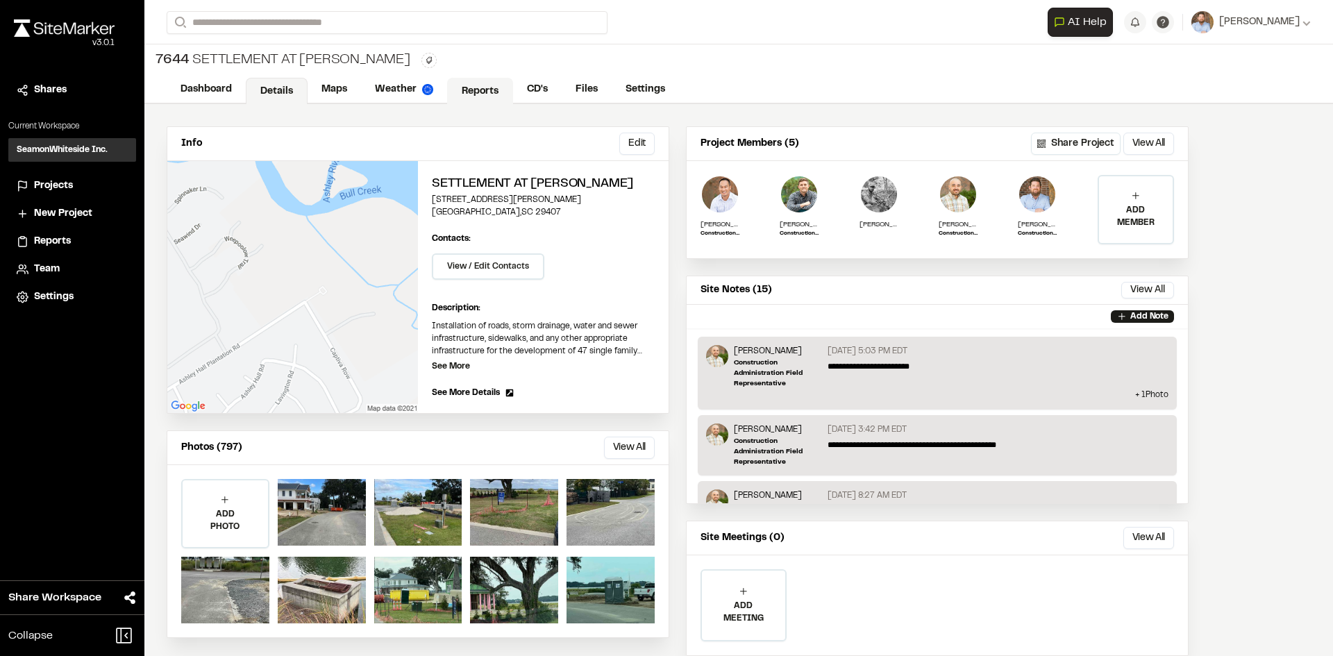
click at [476, 85] on link "Reports" at bounding box center [480, 91] width 66 height 26
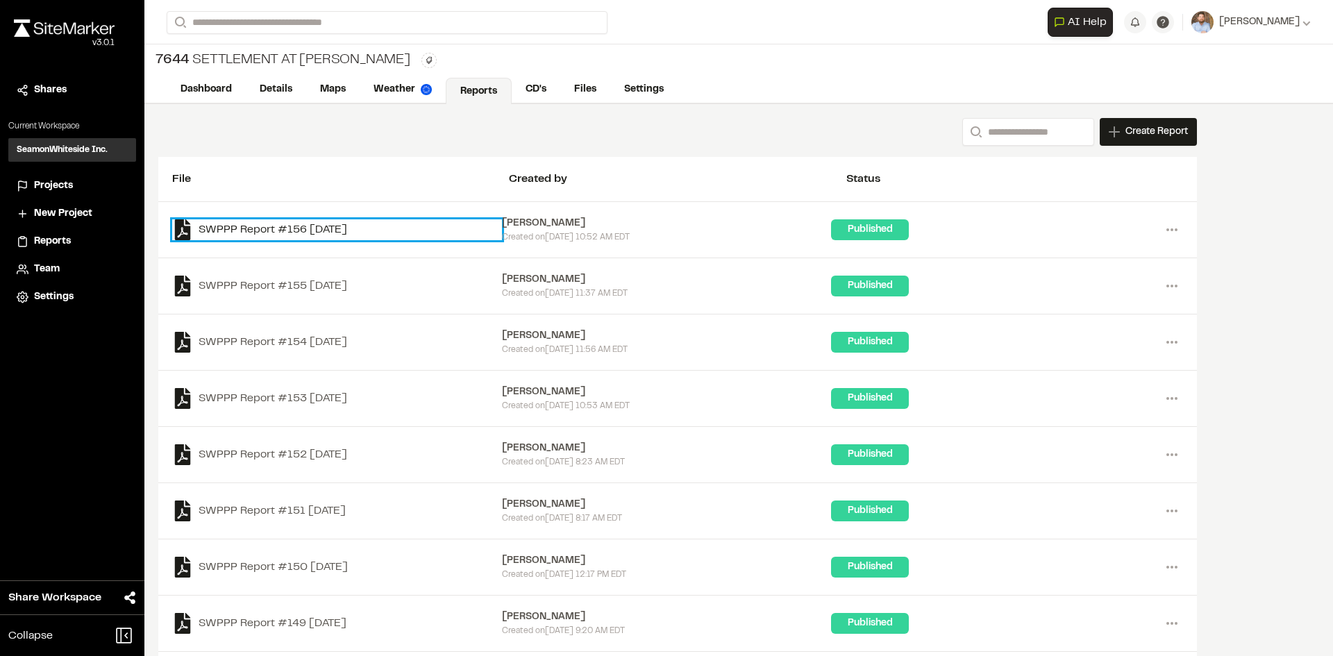
click at [319, 232] on link "SWPPP Report #156 [DATE]" at bounding box center [337, 229] width 330 height 21
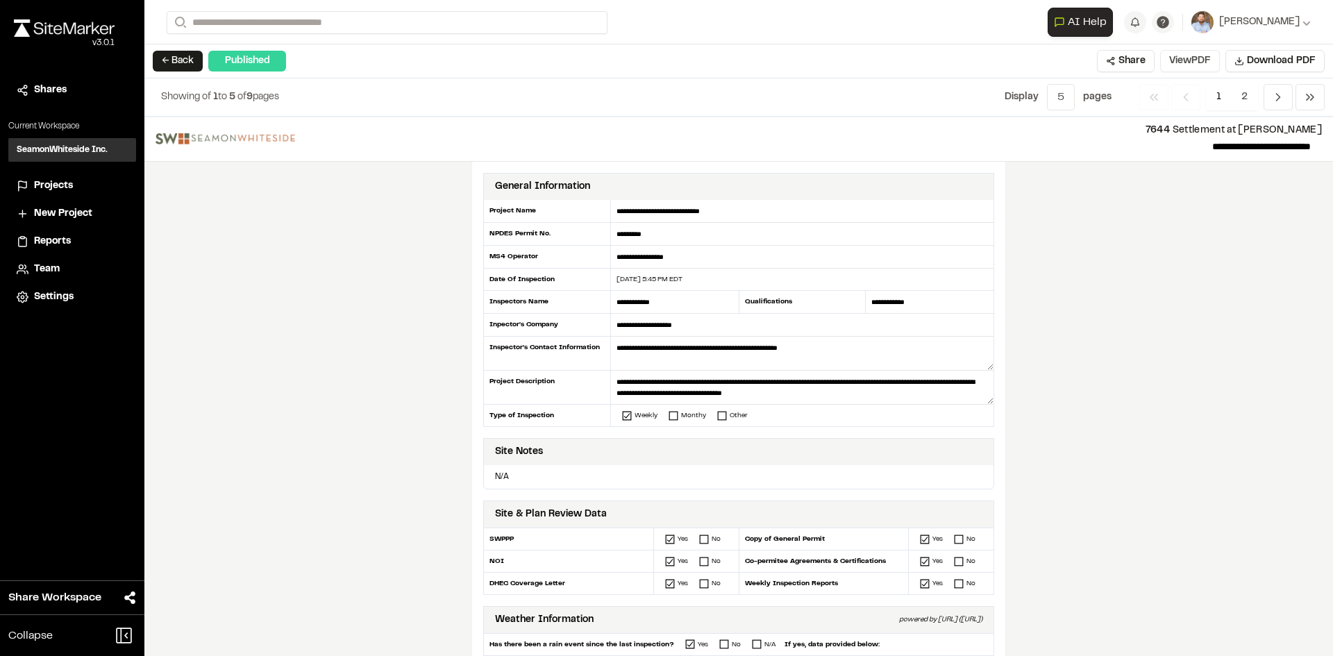
click at [1201, 62] on button "View PDF" at bounding box center [1190, 61] width 60 height 22
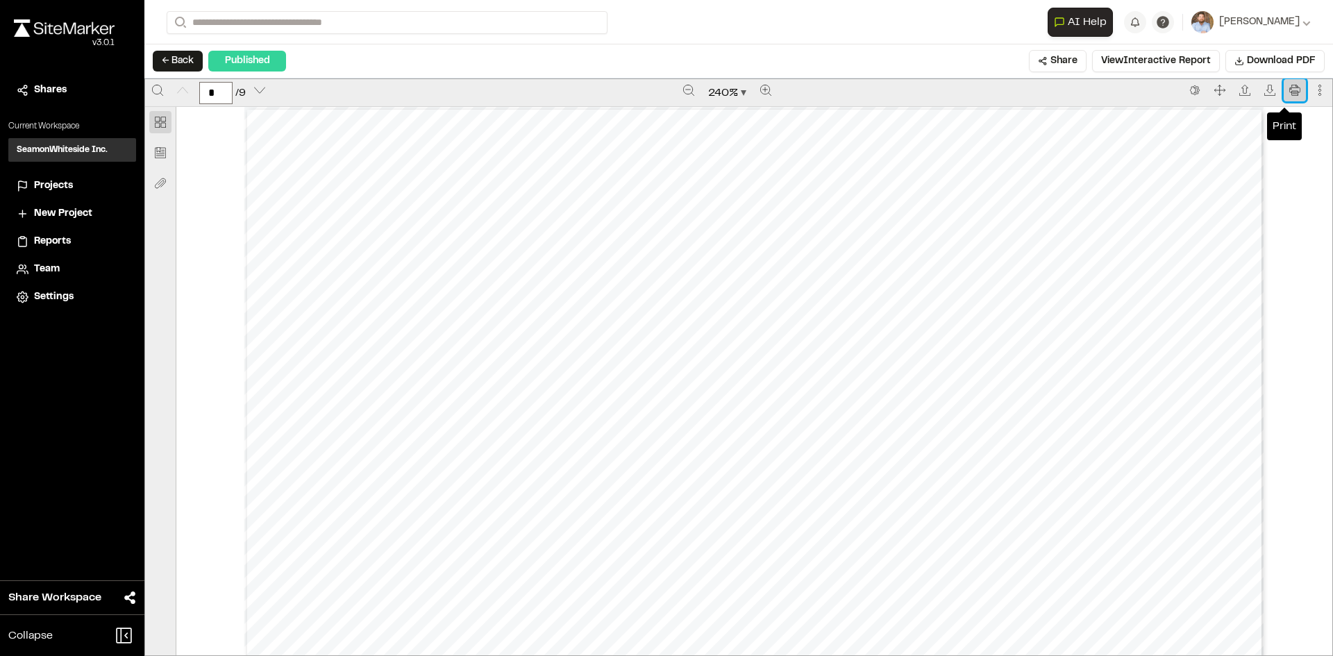
click at [1289, 87] on icon "Print" at bounding box center [1294, 90] width 11 height 11
click at [62, 184] on span "Projects" at bounding box center [53, 185] width 39 height 15
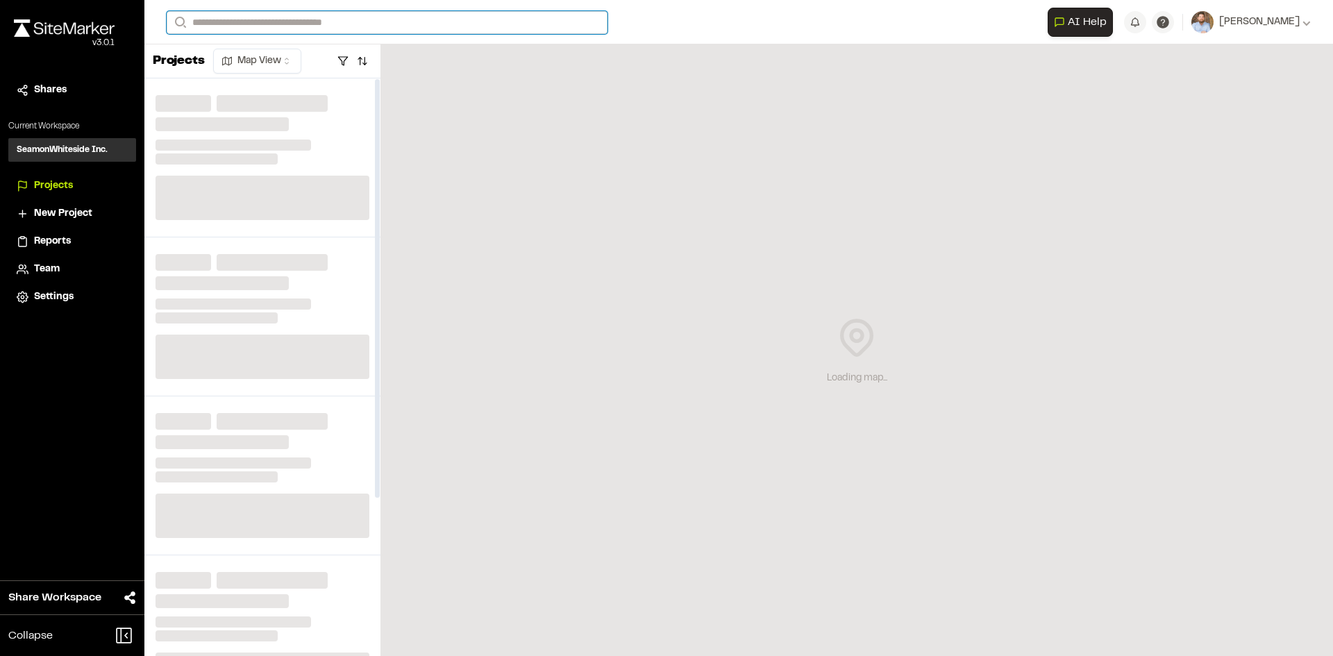
click at [224, 25] on input "Search" at bounding box center [387, 22] width 441 height 23
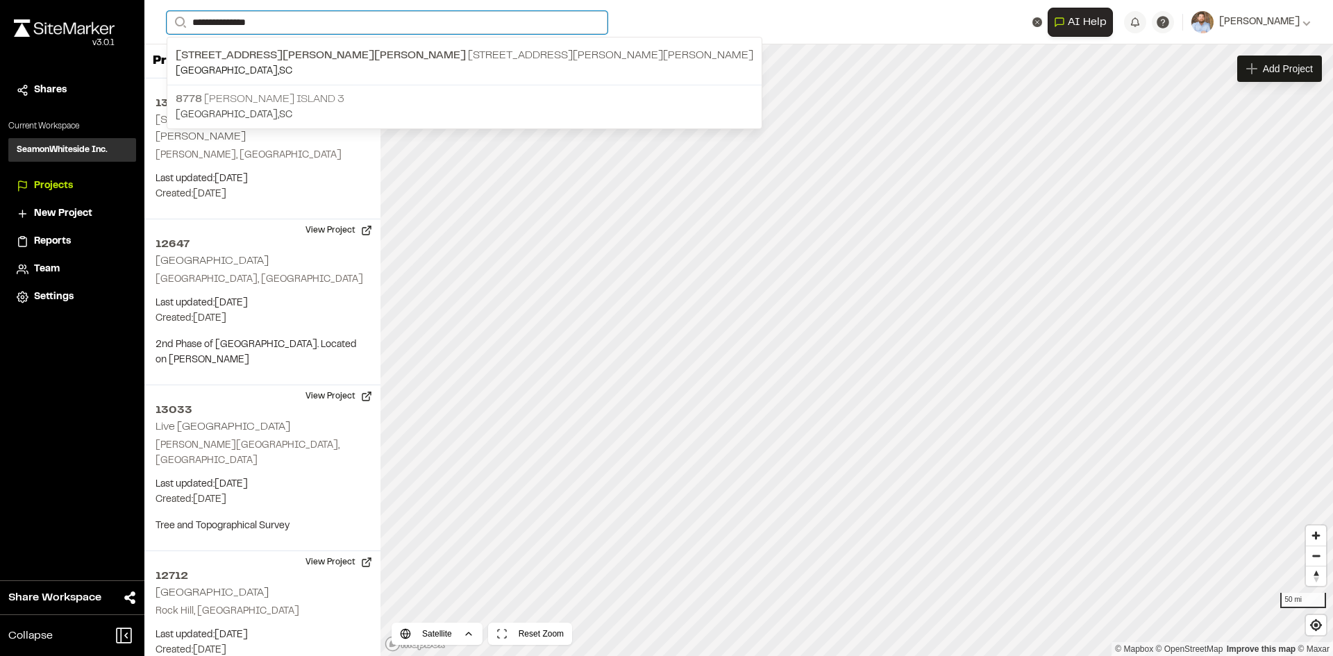
type input "**********"
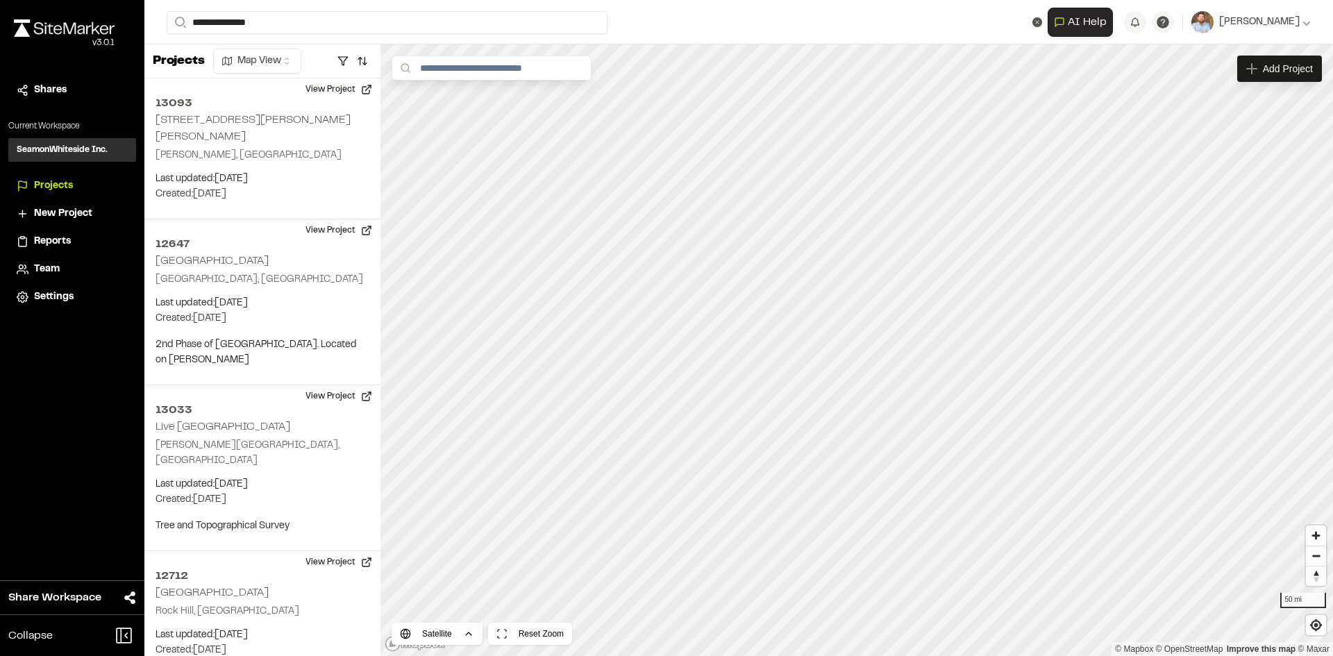
click at [320, 104] on p "8778 [PERSON_NAME][GEOGRAPHIC_DATA] 3" at bounding box center [465, 99] width 578 height 17
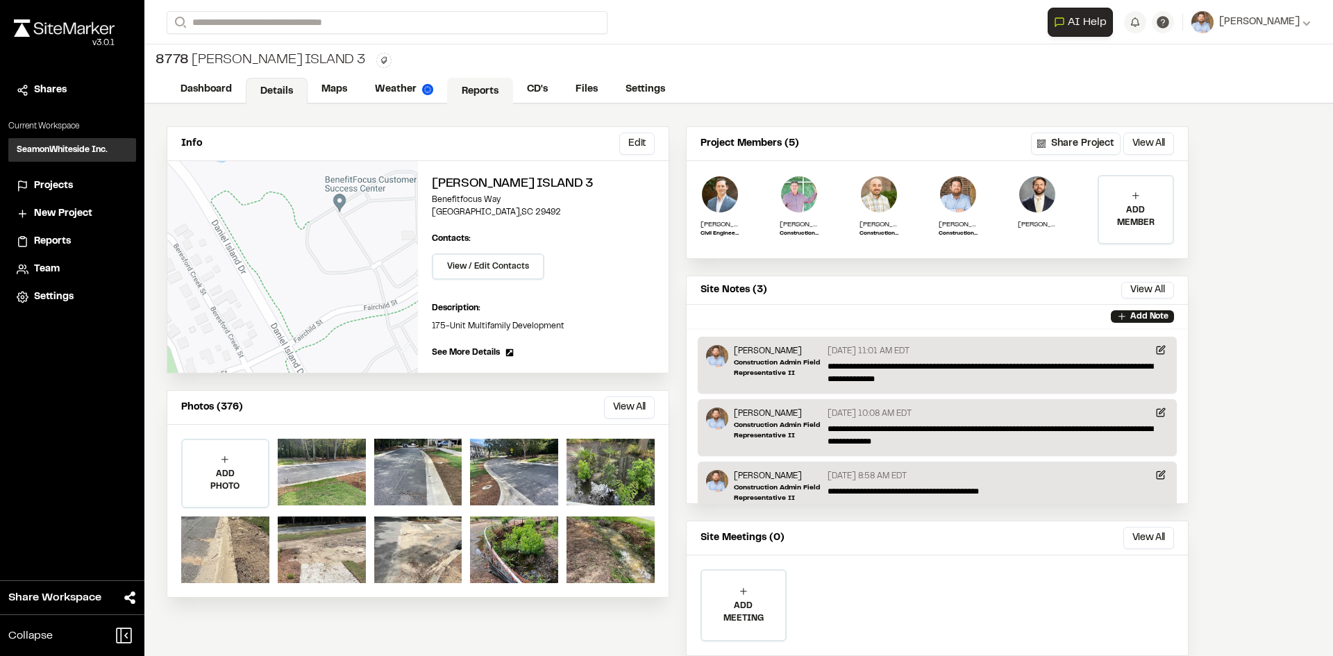
click at [493, 92] on link "Reports" at bounding box center [480, 91] width 66 height 26
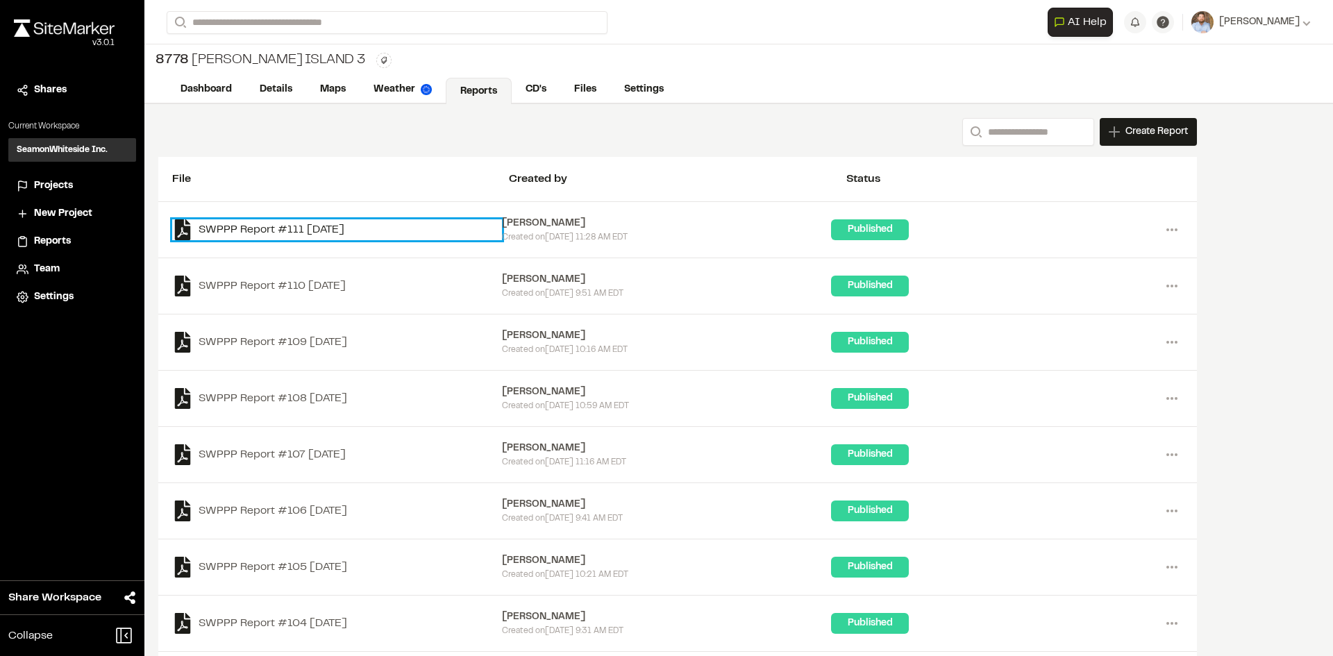
click at [360, 231] on link "SWPPP Report #111 [DATE]" at bounding box center [337, 229] width 330 height 21
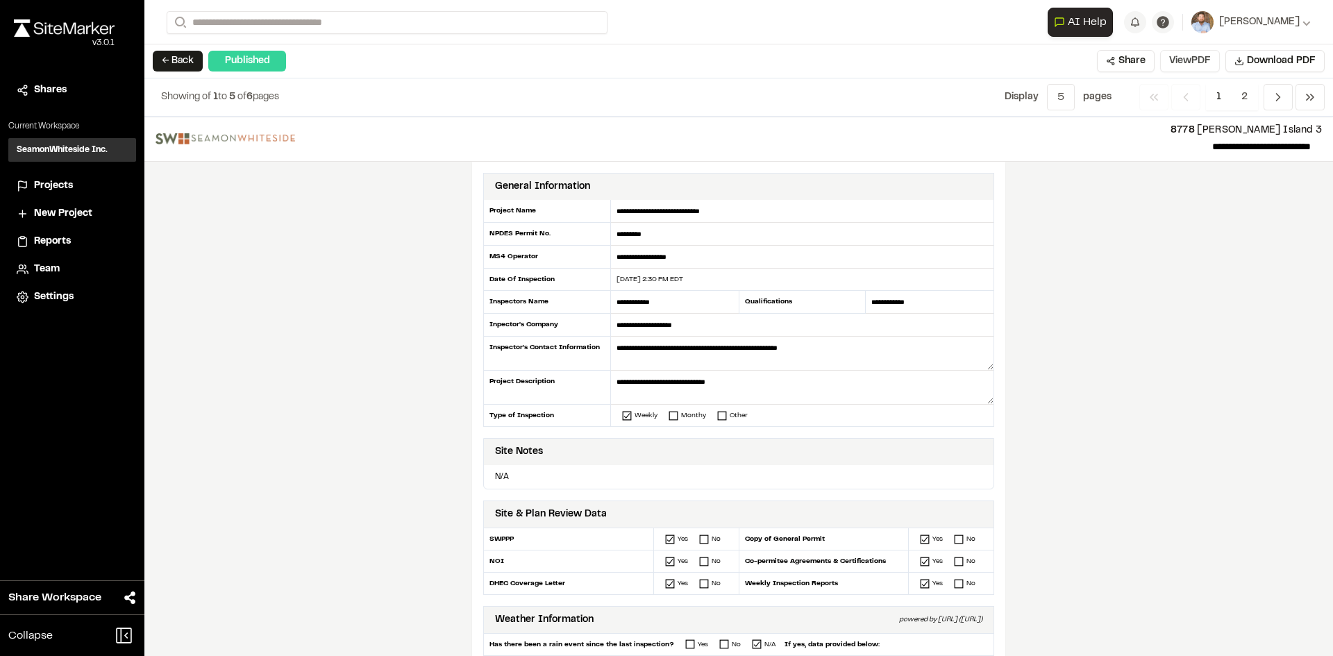
click at [1198, 70] on button "View PDF" at bounding box center [1190, 61] width 60 height 22
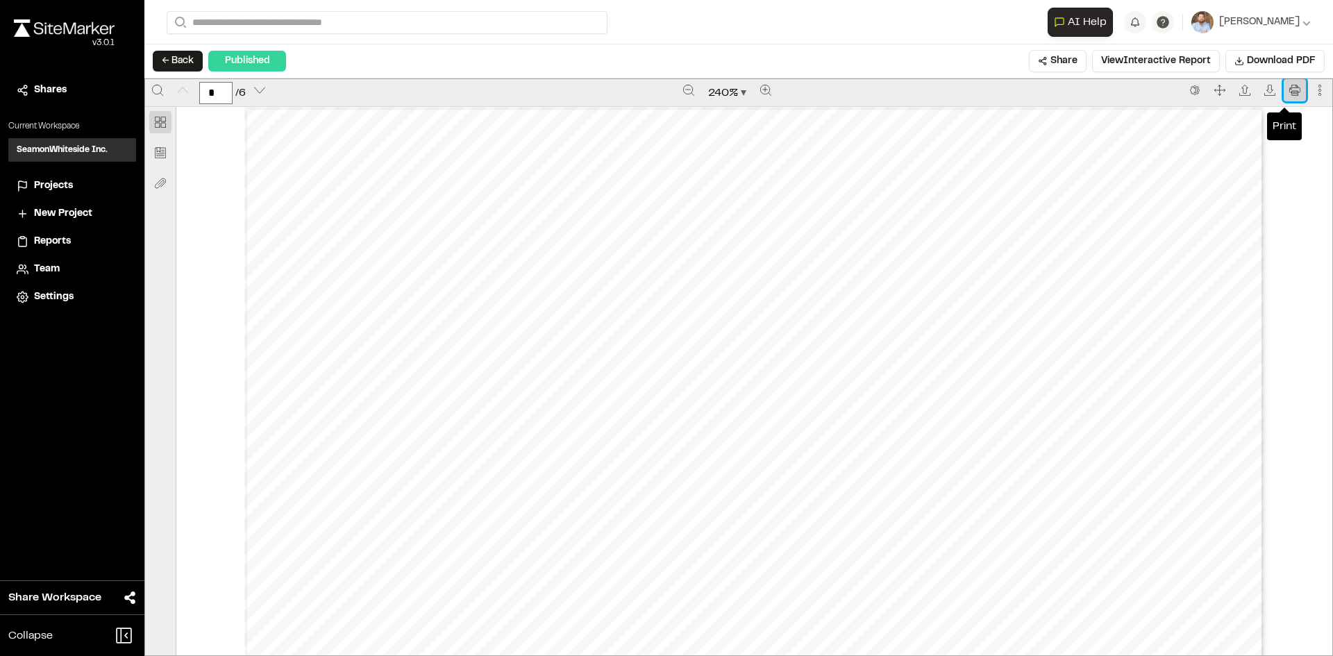
click at [1289, 91] on icon "Print" at bounding box center [1294, 90] width 11 height 11
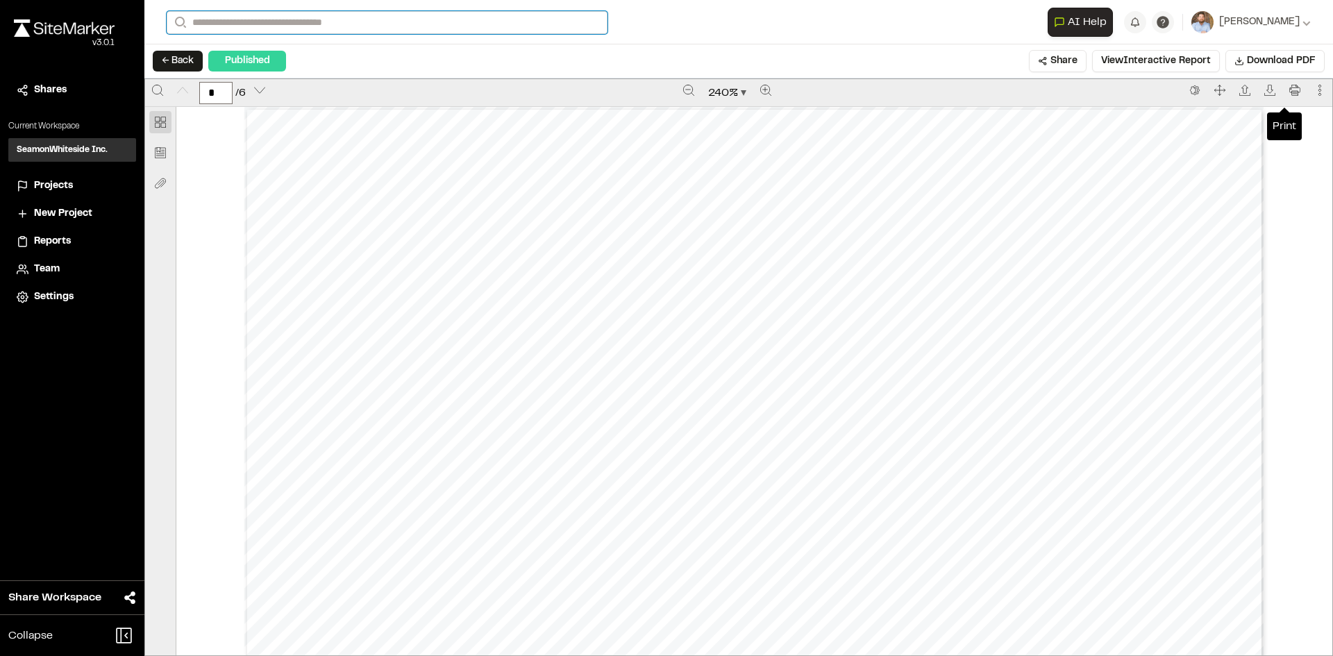
click at [257, 22] on input "Search" at bounding box center [387, 22] width 441 height 23
type input "*"
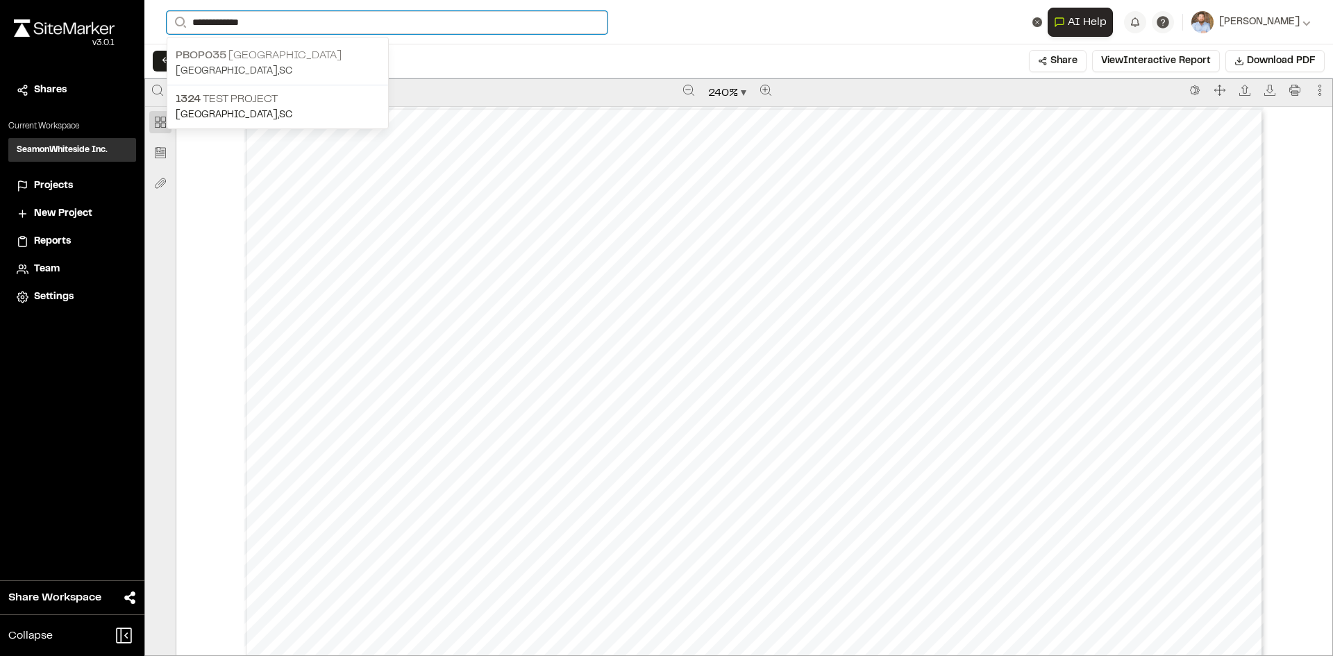
type input "**********"
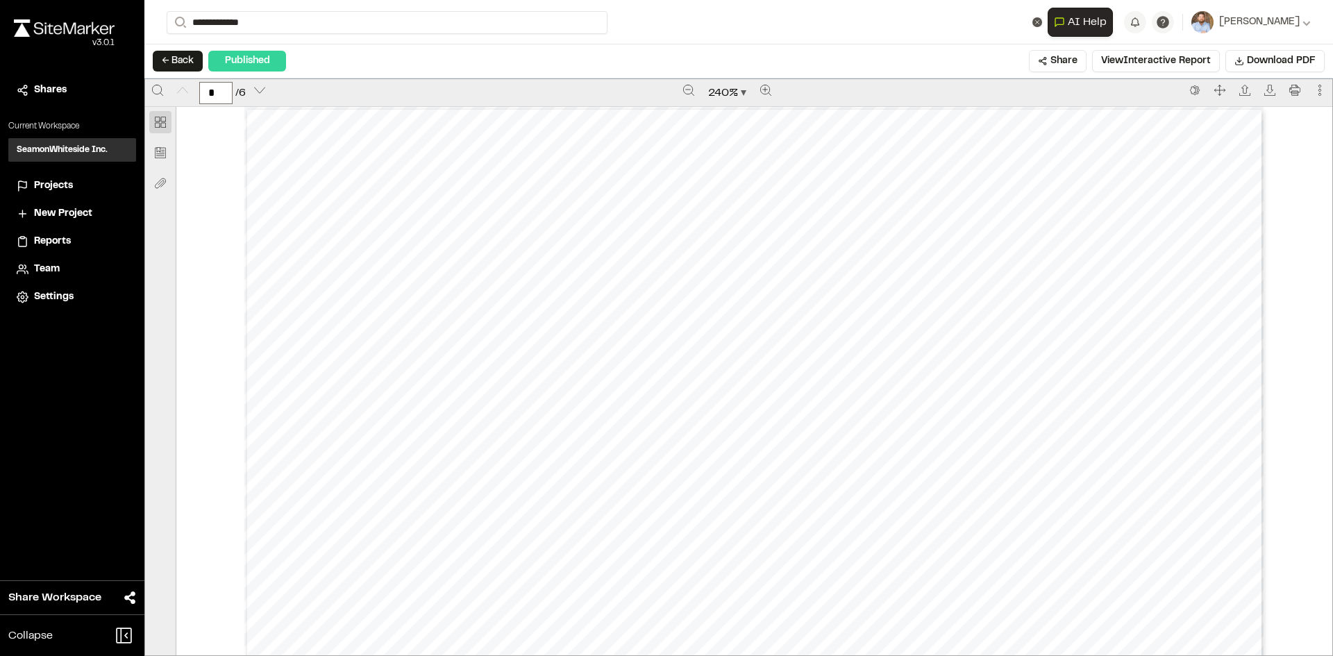
click at [271, 55] on p "pbop035 Nexton Square" at bounding box center [278, 55] width 204 height 17
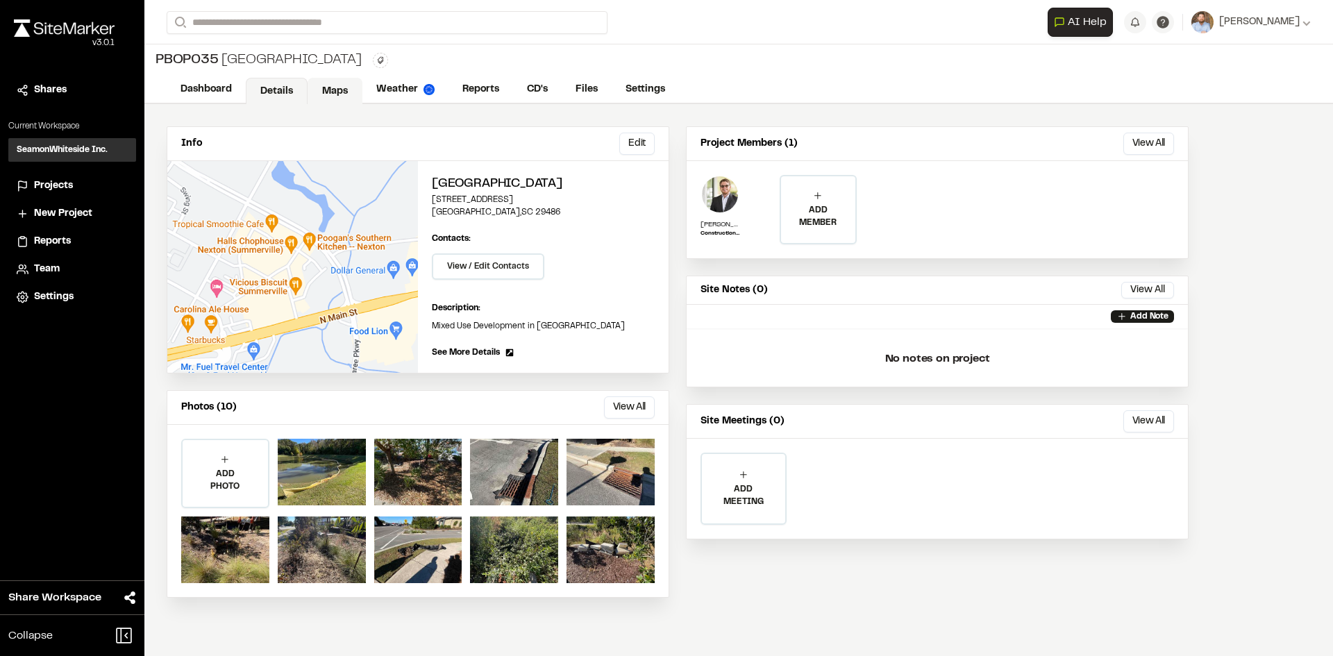
click at [333, 87] on link "Maps" at bounding box center [335, 91] width 55 height 26
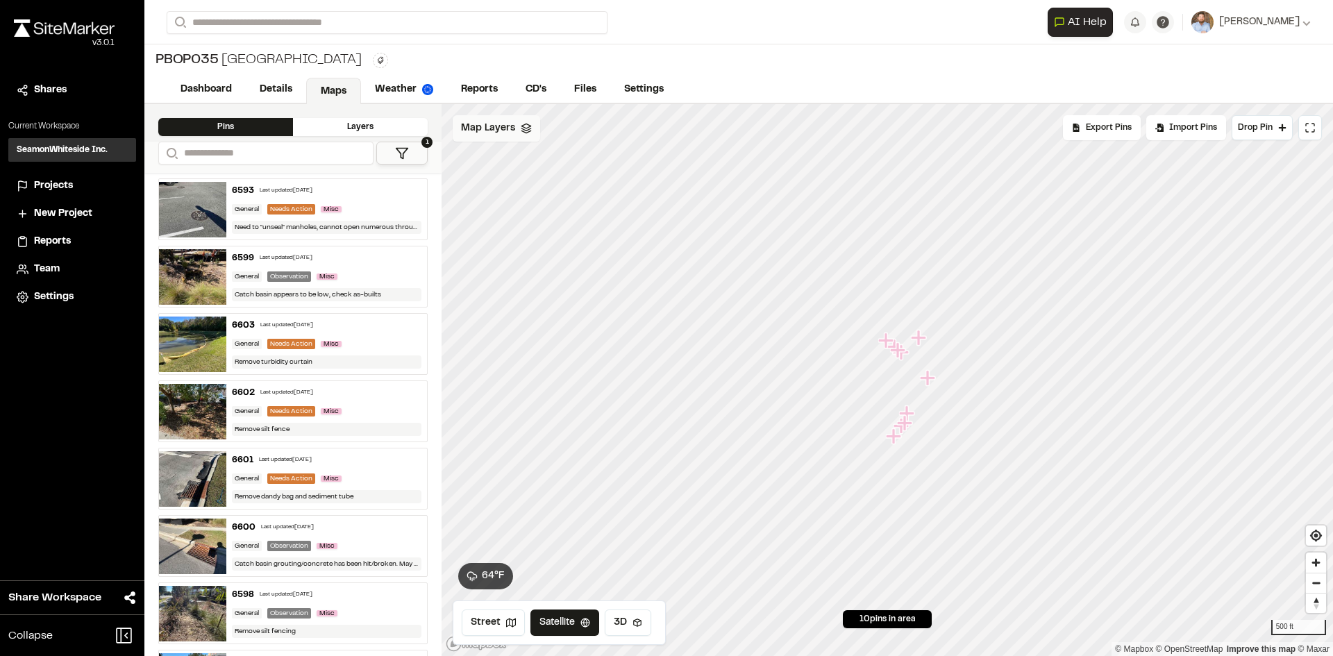
click at [505, 125] on span "Map Layers" at bounding box center [488, 128] width 54 height 15
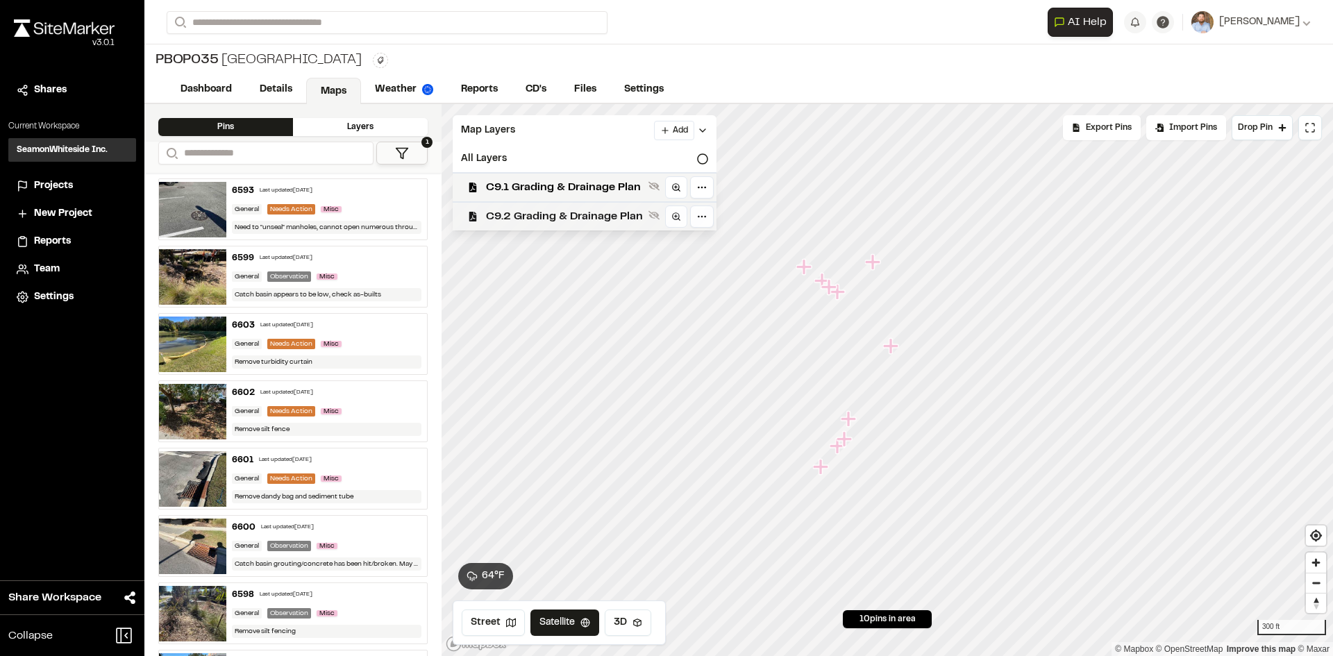
click at [594, 219] on span "C9.2 Grading & Drainage Plan" at bounding box center [564, 216] width 157 height 17
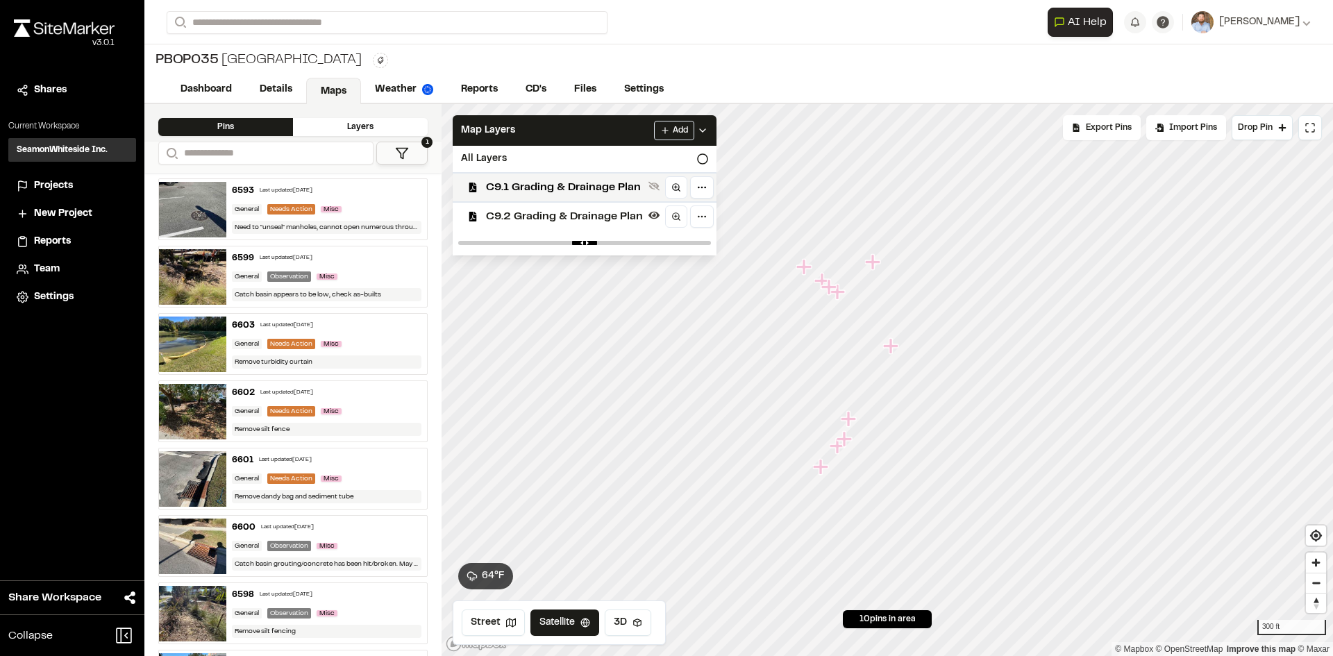
click at [597, 216] on span "C9.2 Grading & Drainage Plan" at bounding box center [564, 216] width 157 height 17
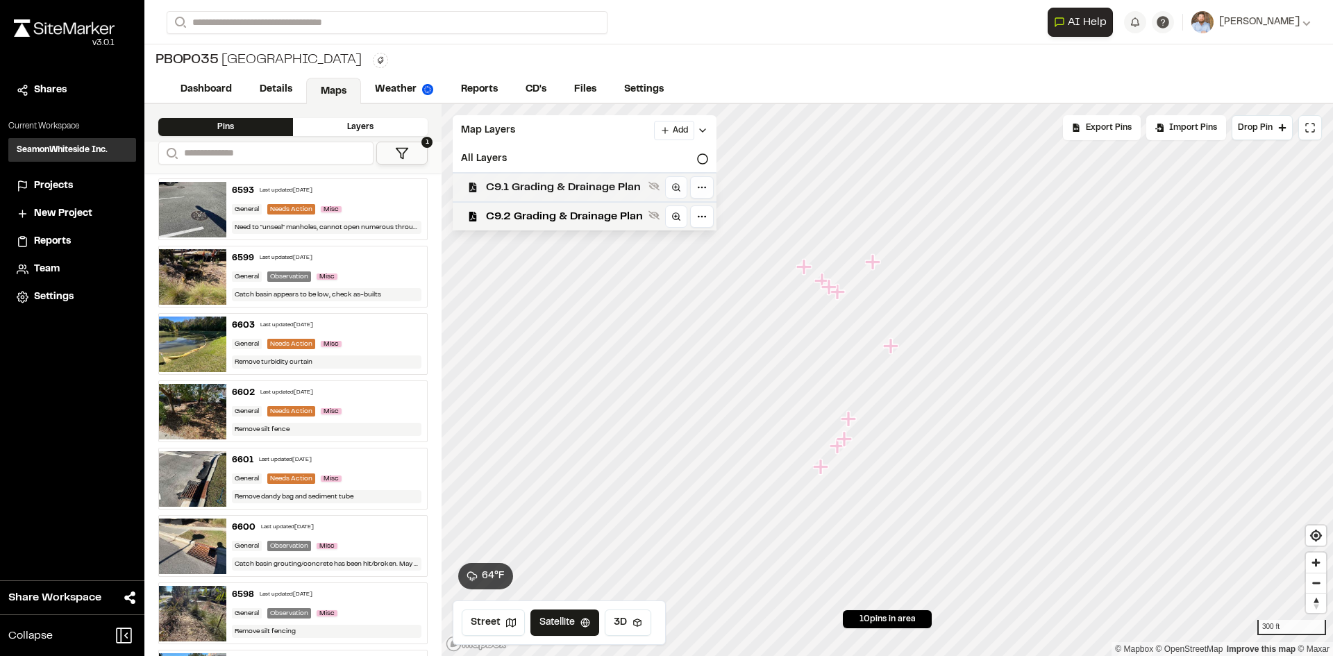
click at [594, 187] on span "C9.1 Grading & Drainage Plan" at bounding box center [564, 187] width 157 height 17
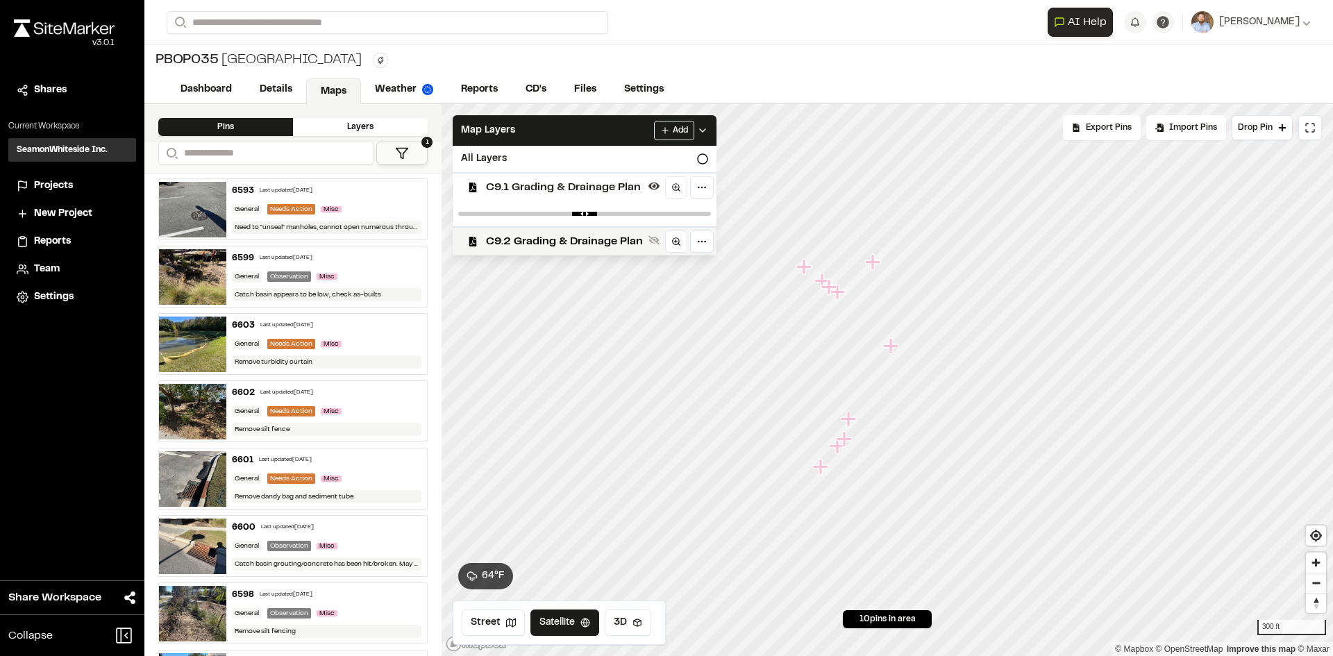
click at [602, 185] on span "C9.1 Grading & Drainage Plan" at bounding box center [564, 187] width 157 height 17
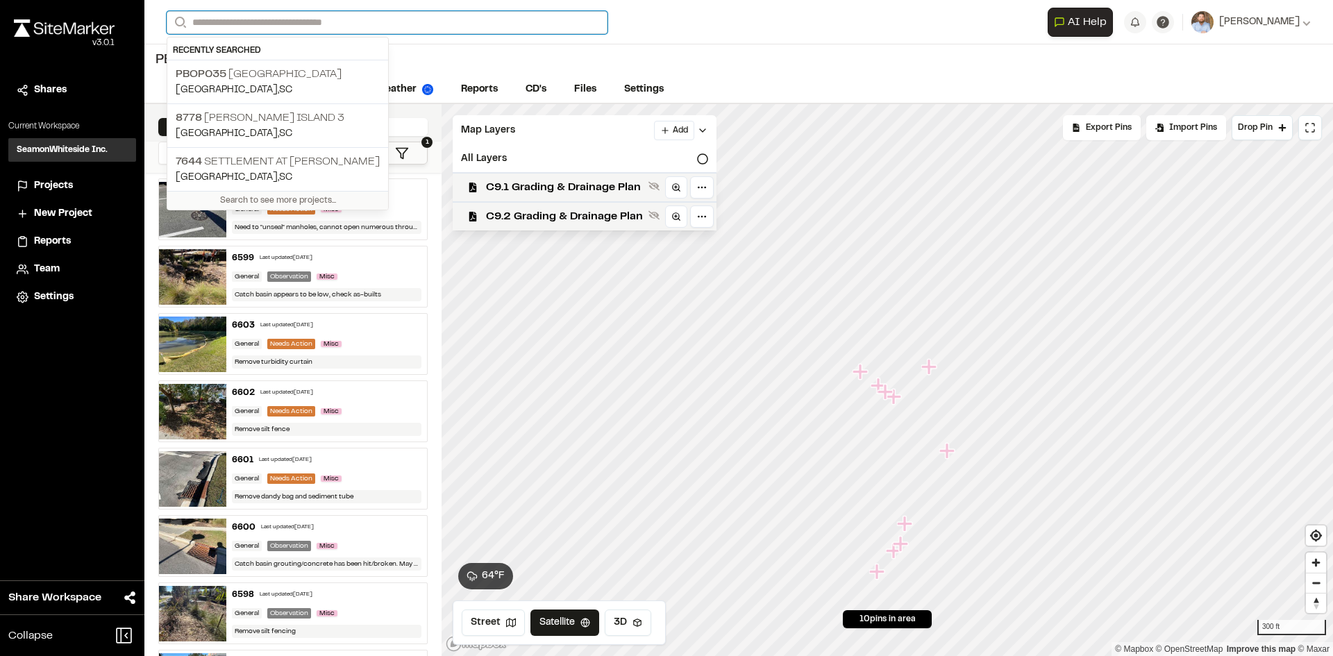
click at [257, 14] on input "Search" at bounding box center [387, 22] width 441 height 23
click at [270, 124] on p "8778 [PERSON_NAME][GEOGRAPHIC_DATA] 3" at bounding box center [278, 118] width 204 height 17
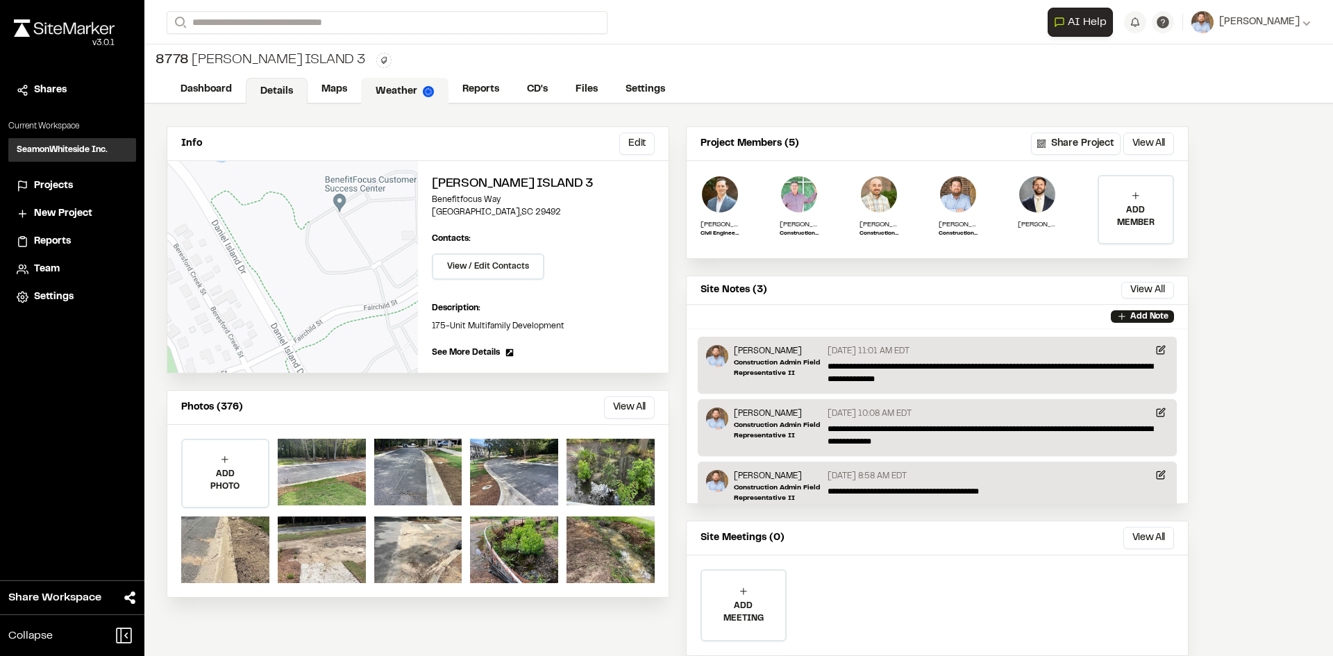
click at [407, 84] on link "Weather" at bounding box center [404, 91] width 87 height 26
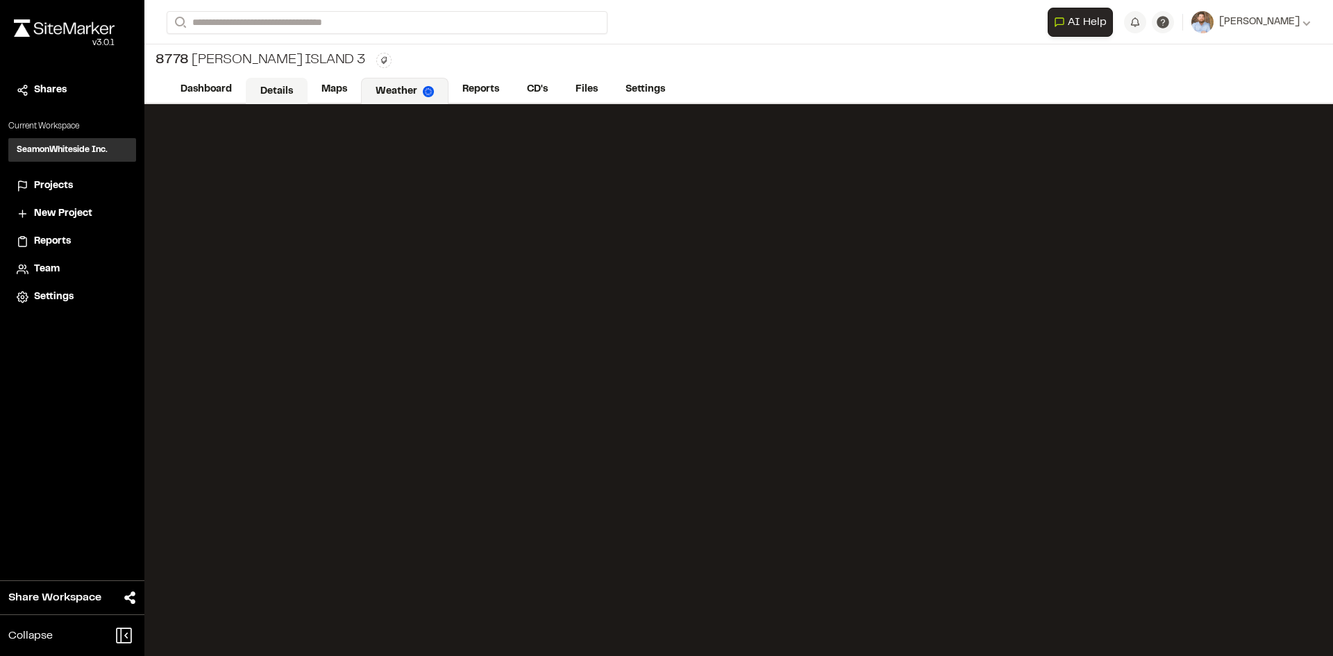
click at [283, 92] on link "Details" at bounding box center [277, 91] width 62 height 26
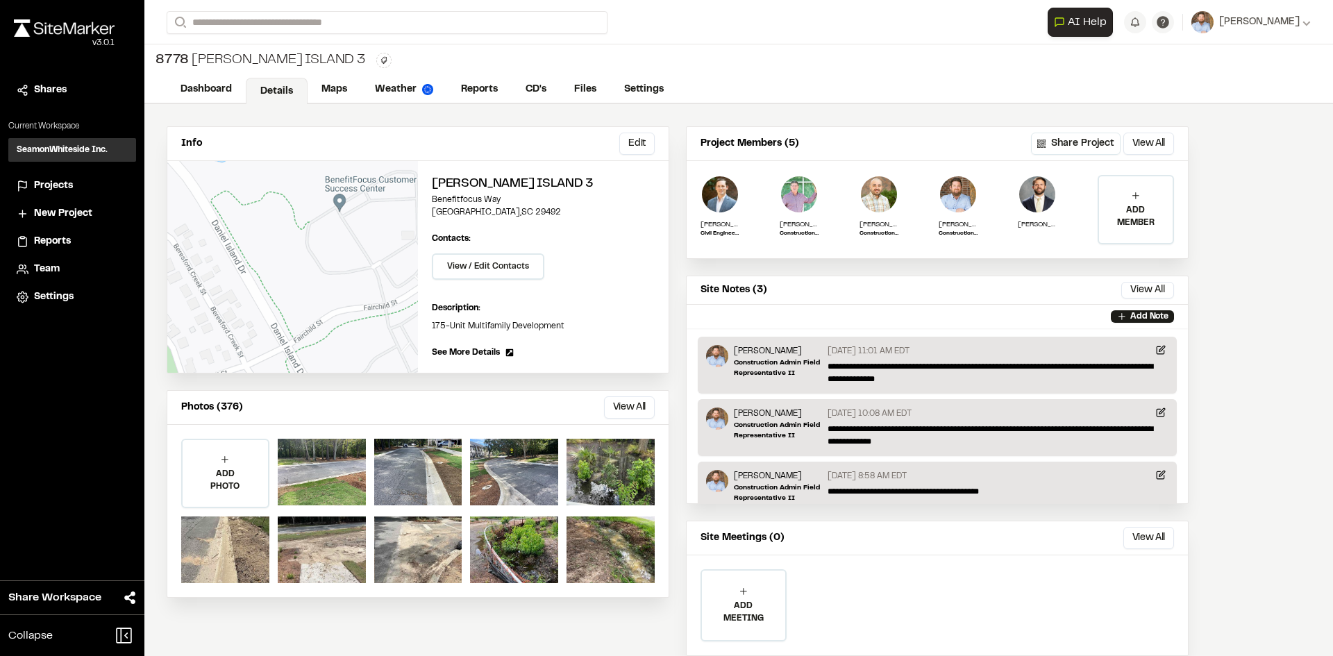
click at [58, 187] on span "Projects" at bounding box center [53, 185] width 39 height 15
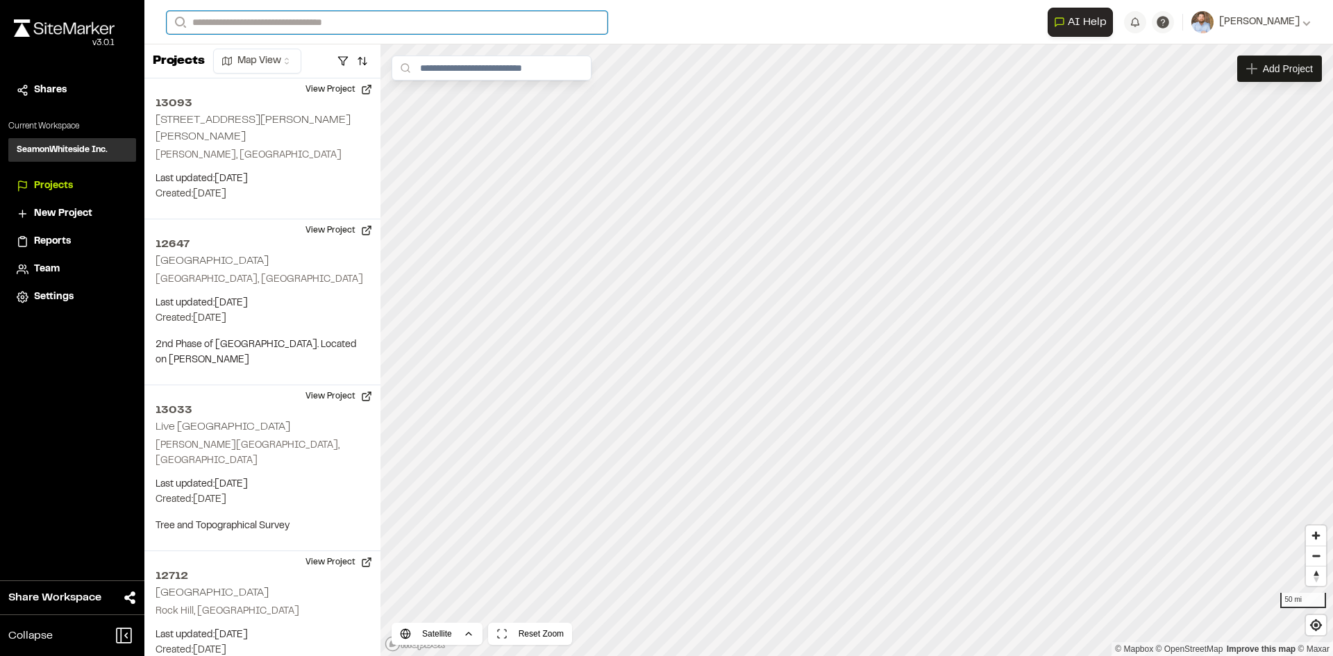
click at [273, 22] on input "Search" at bounding box center [387, 22] width 441 height 23
type input "***"
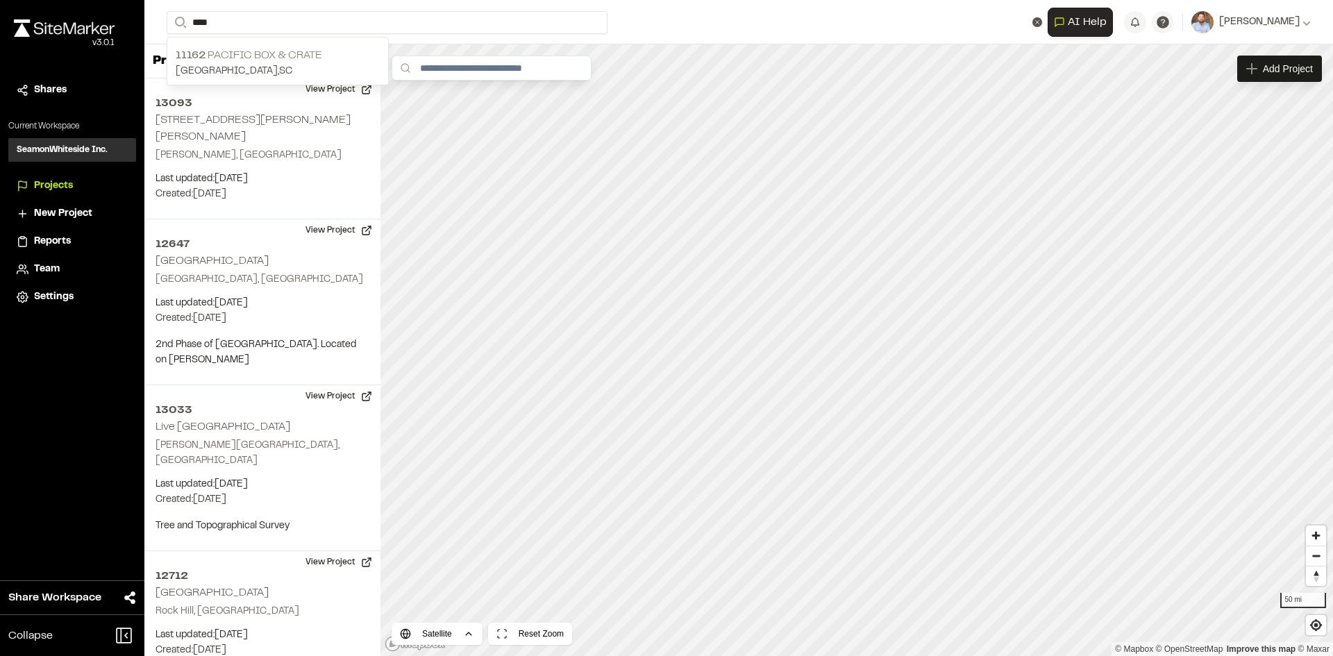
drag, startPoint x: 264, startPoint y: 67, endPoint x: 276, endPoint y: 59, distance: 14.4
click at [264, 67] on p "[GEOGRAPHIC_DATA] , [GEOGRAPHIC_DATA]" at bounding box center [278, 71] width 204 height 15
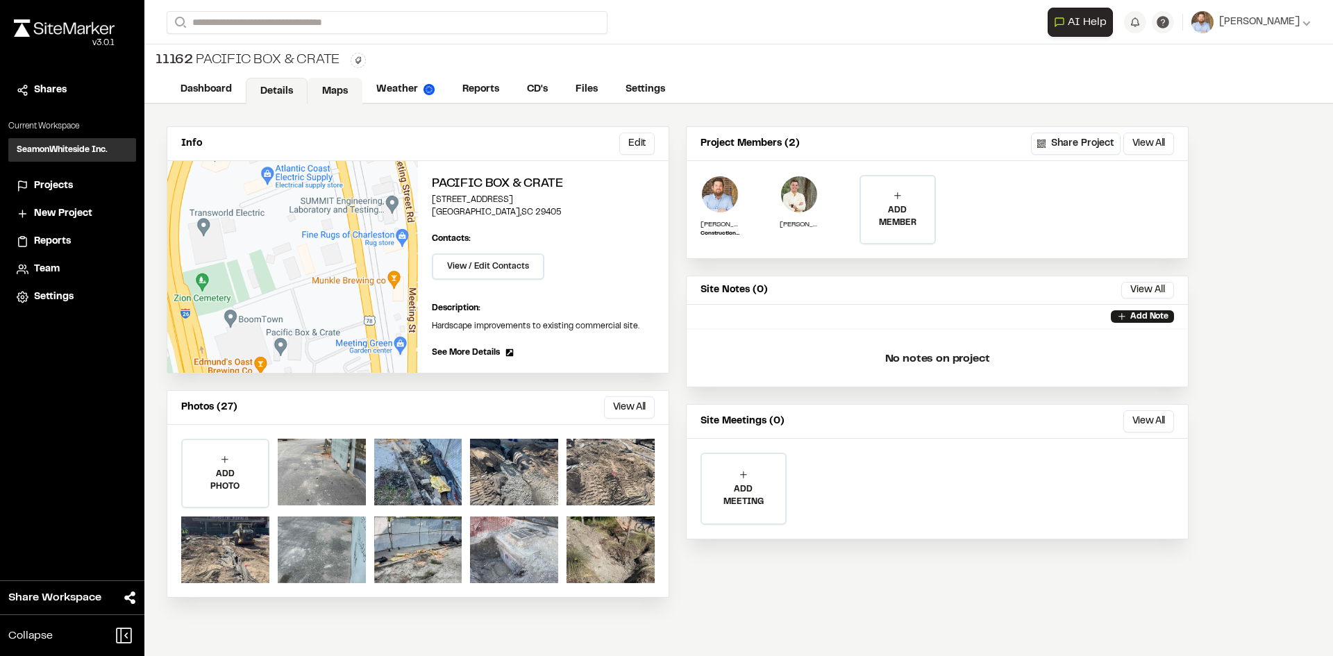
click at [334, 90] on link "Maps" at bounding box center [335, 91] width 55 height 26
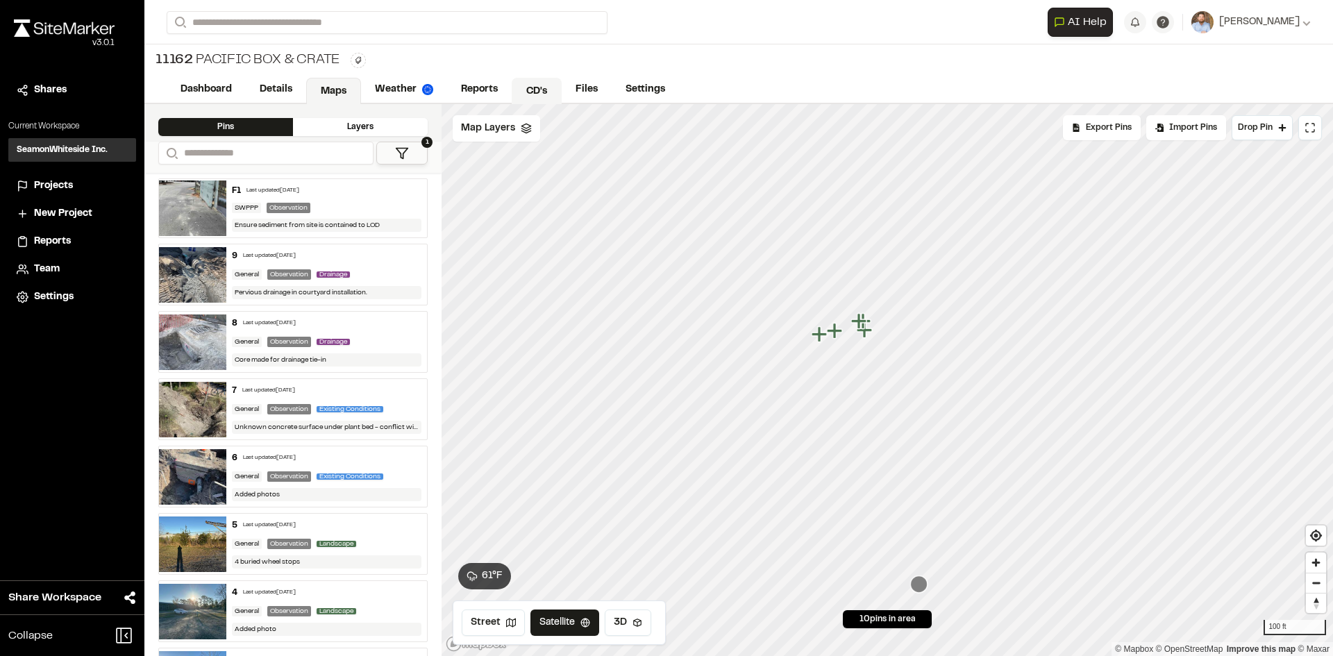
click at [544, 86] on link "CD's" at bounding box center [537, 91] width 50 height 26
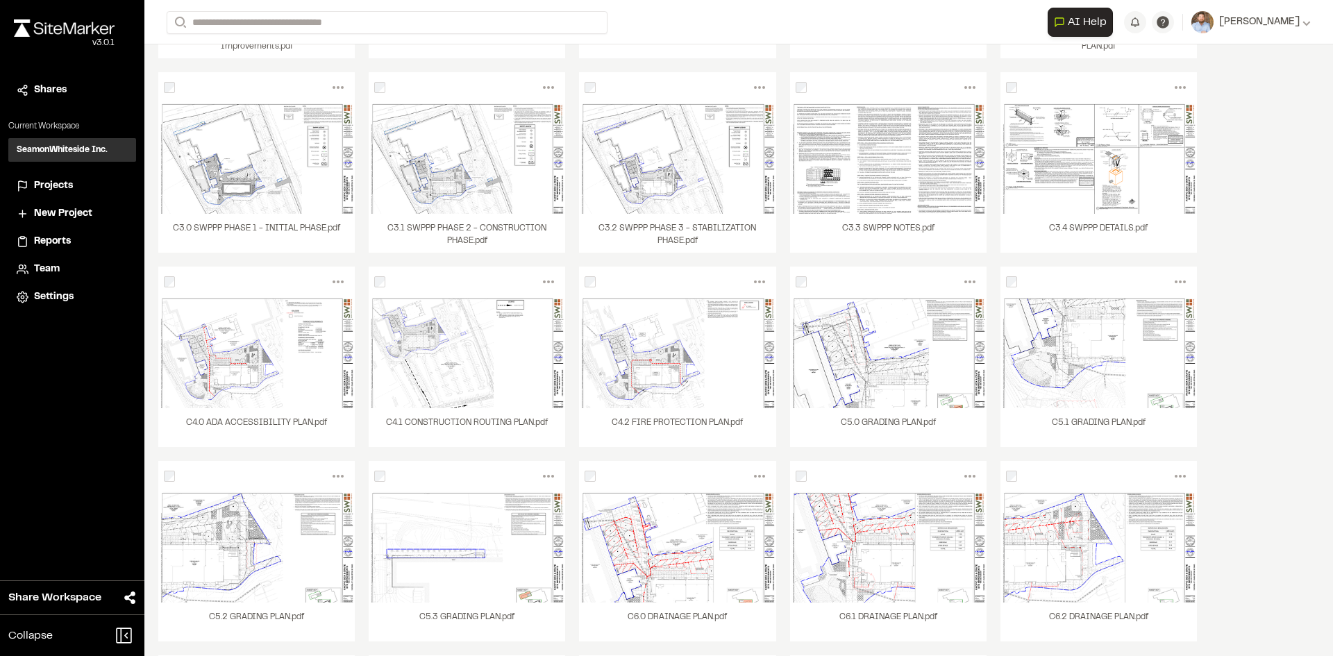
scroll to position [291, 0]
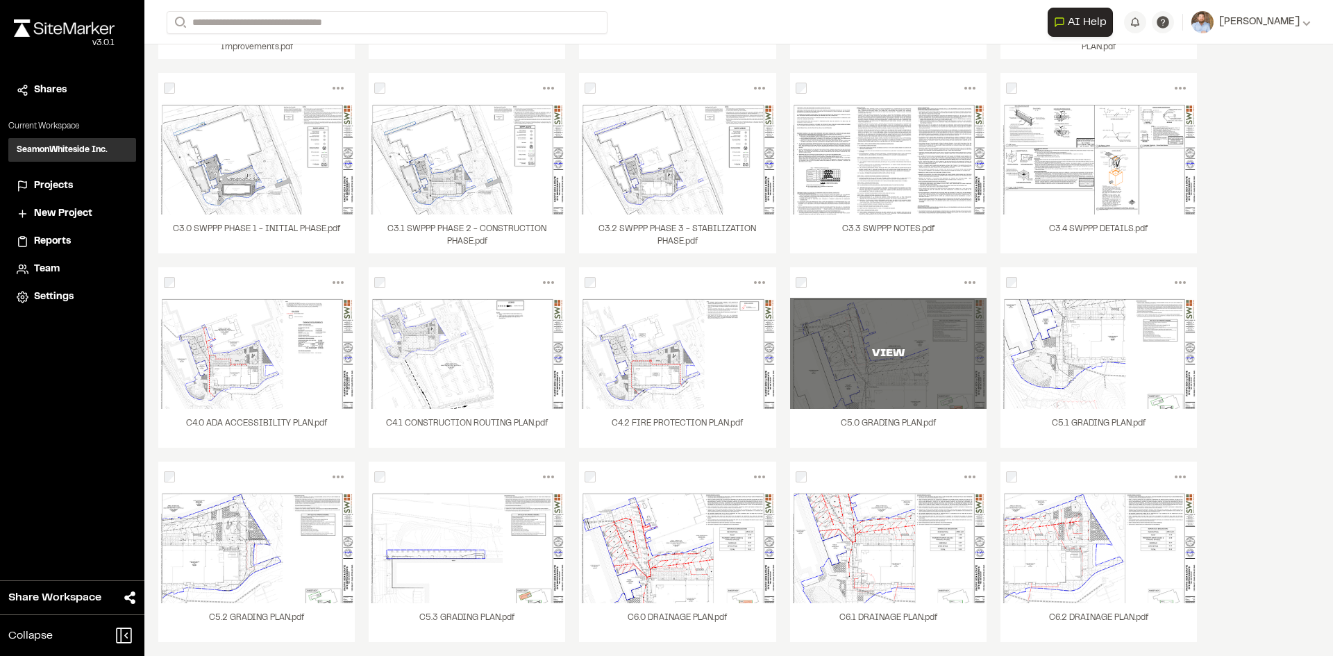
click at [911, 381] on div "VIEW" at bounding box center [888, 353] width 197 height 111
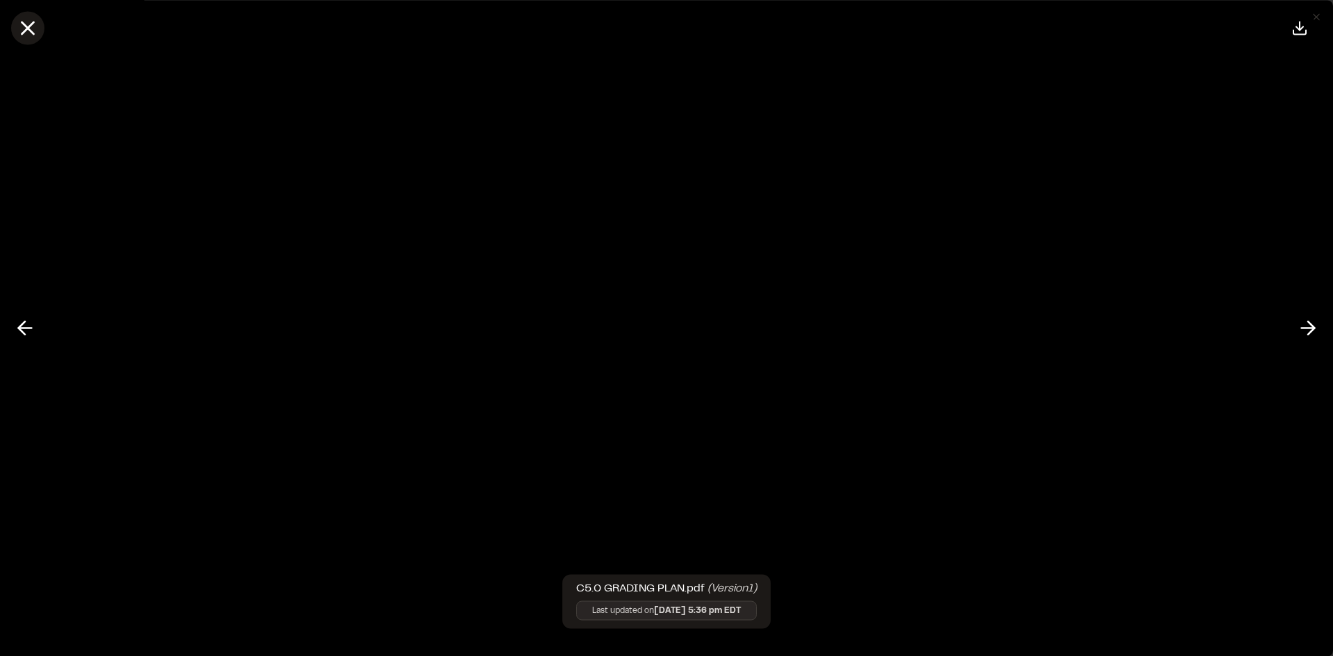
click at [33, 23] on line at bounding box center [28, 28] width 12 height 12
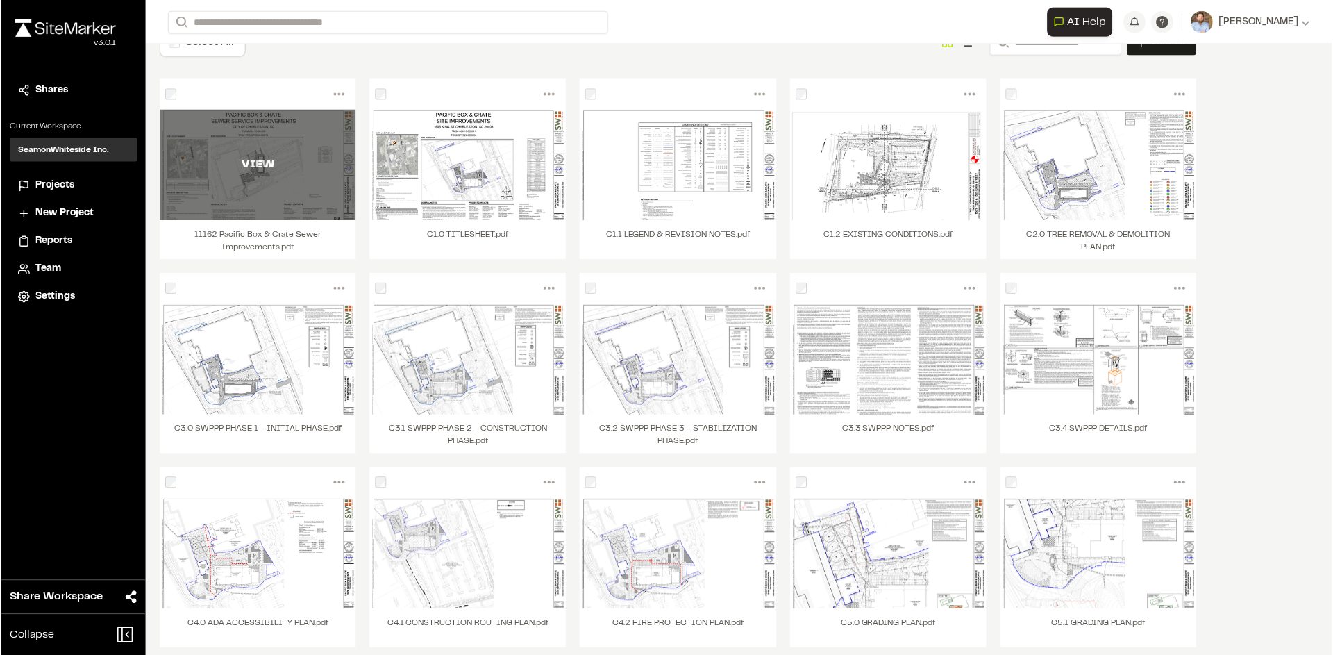
scroll to position [0, 0]
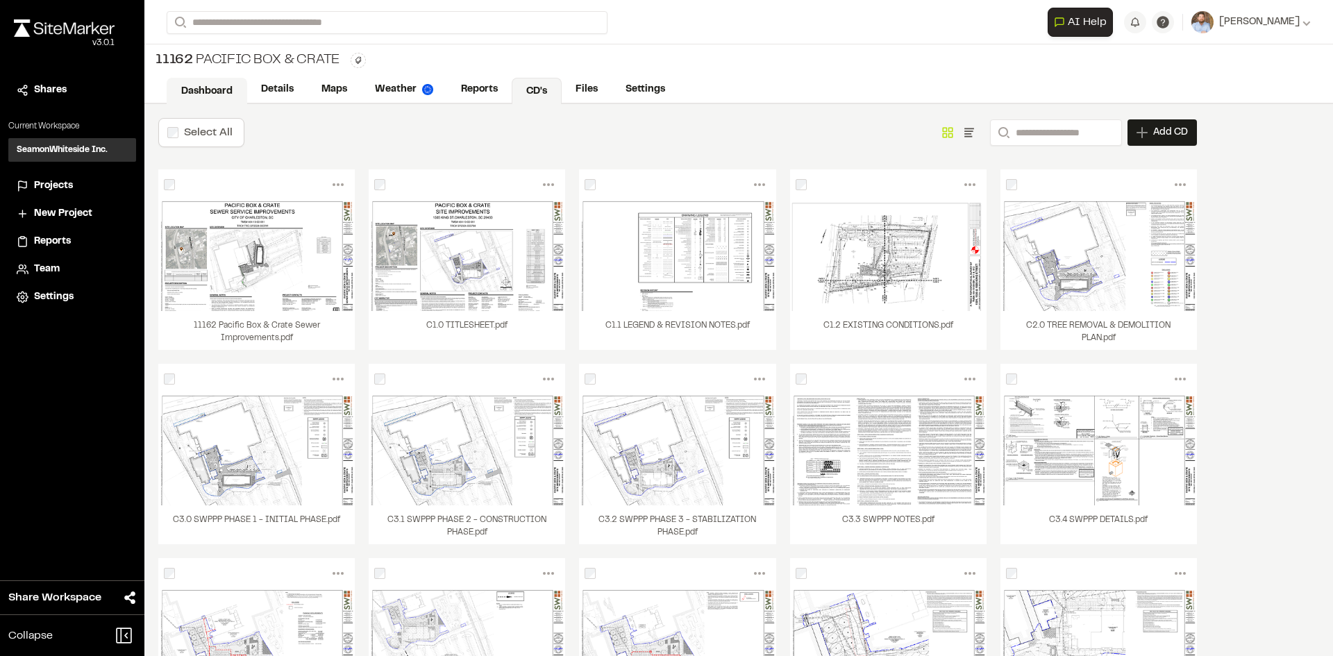
click at [208, 94] on link "Dashboard" at bounding box center [207, 91] width 81 height 26
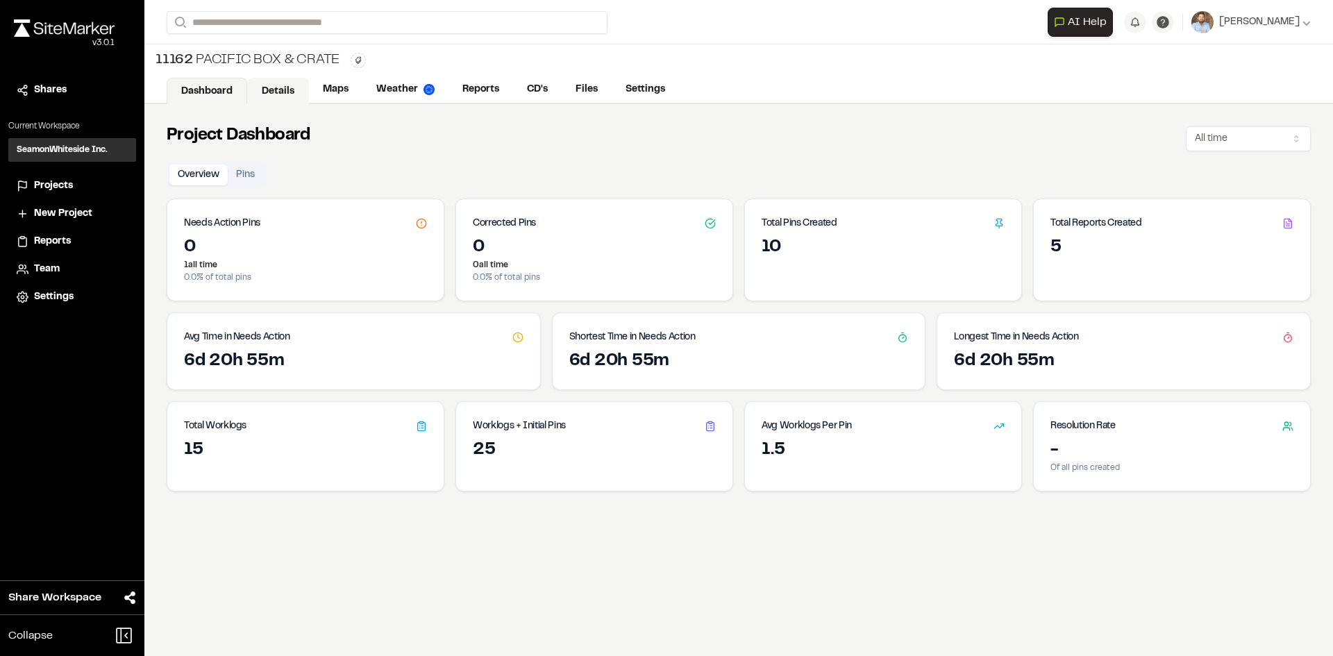
click at [279, 89] on link "Details" at bounding box center [278, 91] width 62 height 26
